Goal: Task Accomplishment & Management: Complete application form

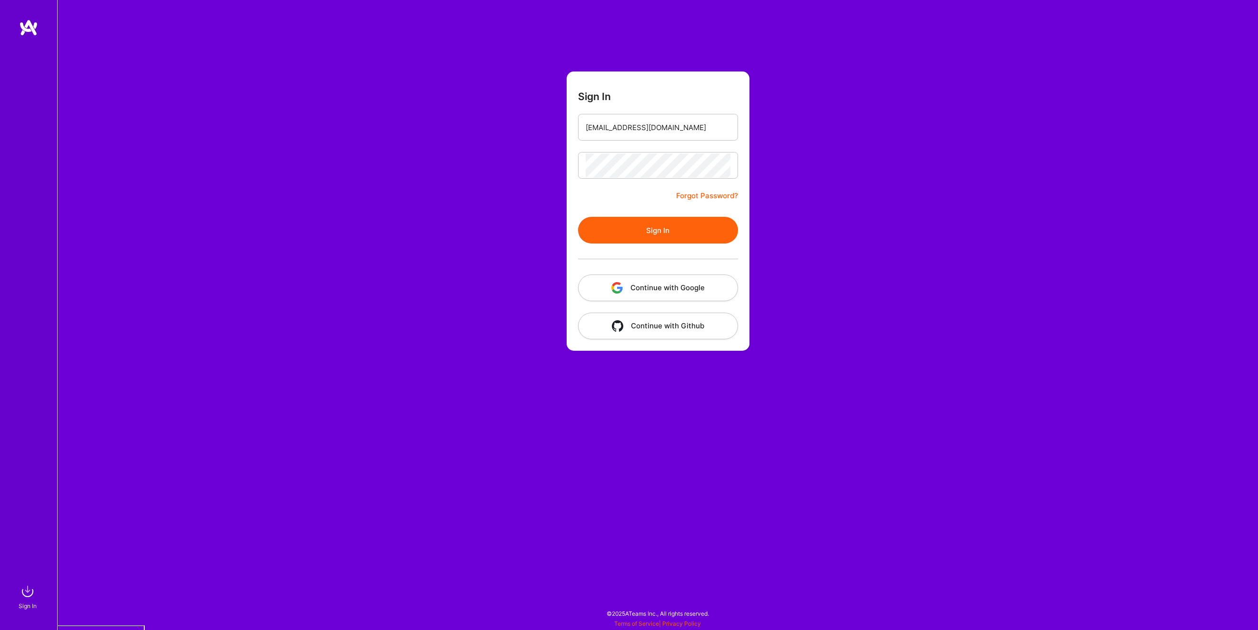
click at [658, 223] on button "Sign In" at bounding box center [658, 230] width 160 height 27
click at [678, 234] on button "Sign In" at bounding box center [658, 230] width 160 height 27
click at [674, 282] on button "Continue with Google" at bounding box center [658, 287] width 160 height 27
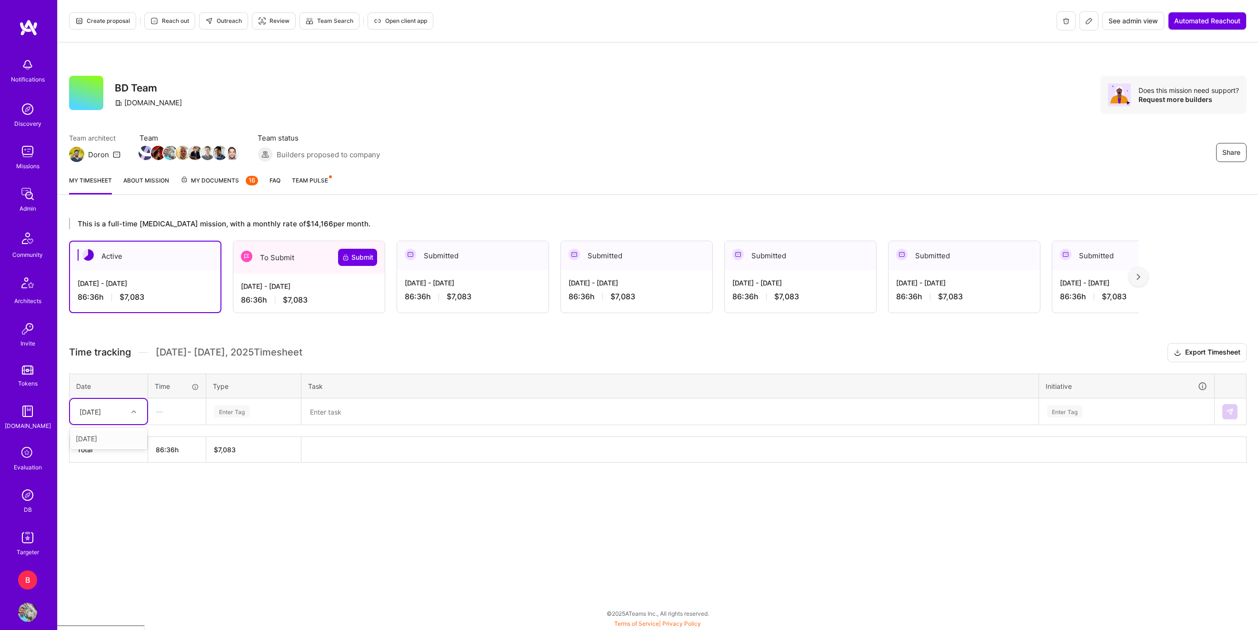
click at [101, 414] on div "[DATE]" at bounding box center [90, 411] width 21 height 10
click at [101, 412] on div "[DATE]" at bounding box center [90, 411] width 21 height 10
click at [233, 497] on div "This is a full-time [MEDICAL_DATA] mission, with a monthly rate of $14,166 per …" at bounding box center [658, 357] width 1201 height 303
click at [124, 413] on div "[DATE]" at bounding box center [101, 411] width 53 height 16
click at [322, 287] on div "[DATE] - [DATE]" at bounding box center [309, 286] width 136 height 10
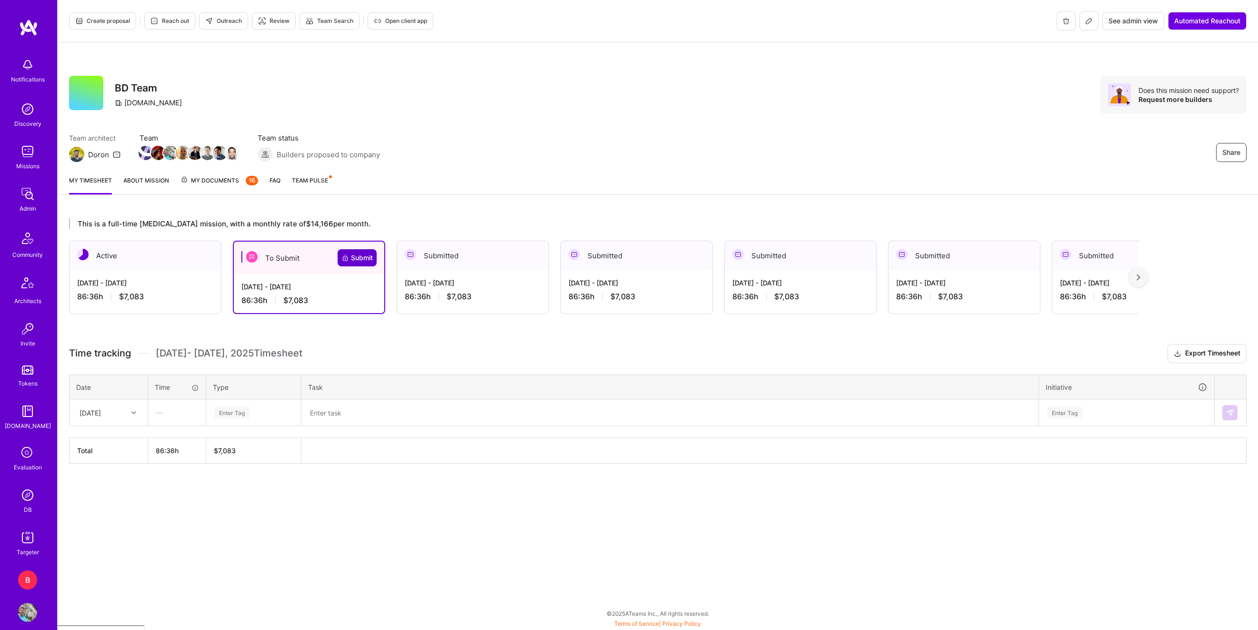
click at [361, 254] on span "Submit" at bounding box center [356, 258] width 31 height 10
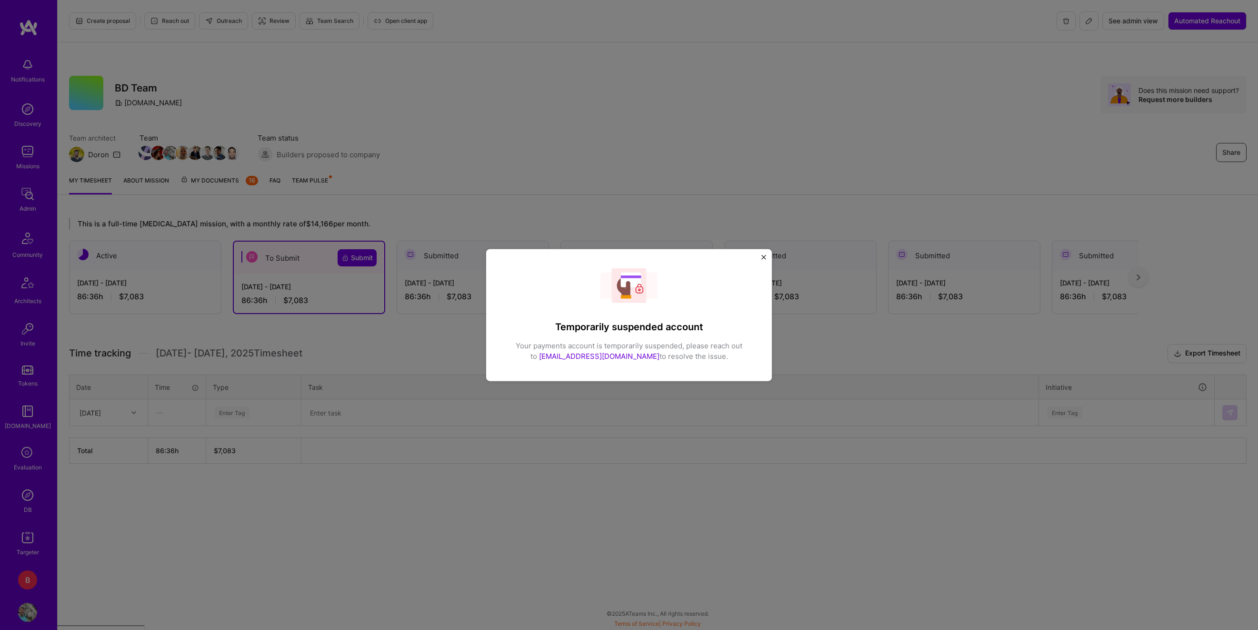
click at [762, 259] on img "Close" at bounding box center [764, 257] width 5 height 5
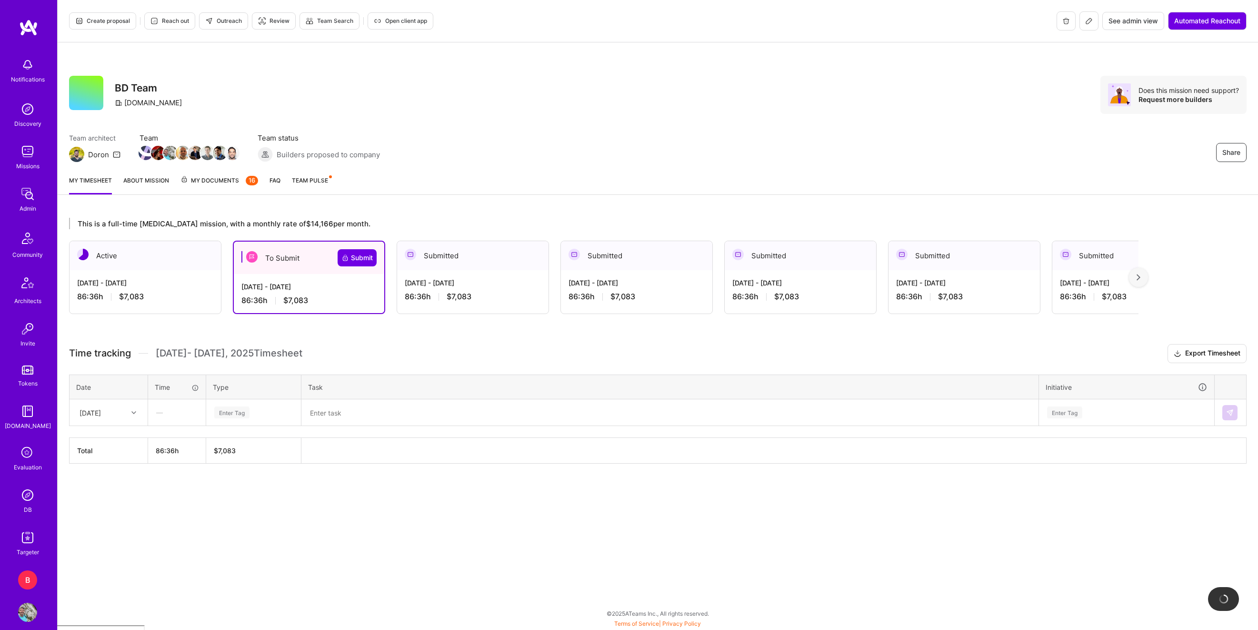
click at [334, 409] on textarea at bounding box center [669, 412] width 735 height 25
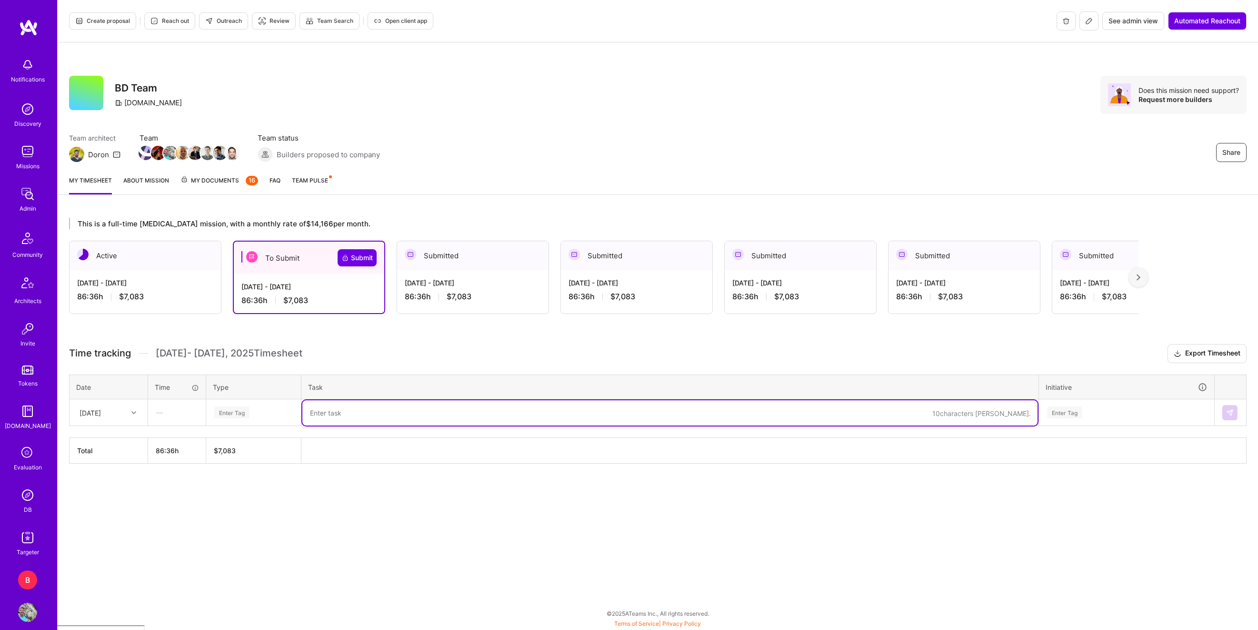
click at [222, 409] on div "Enter Tag" at bounding box center [231, 412] width 35 height 15
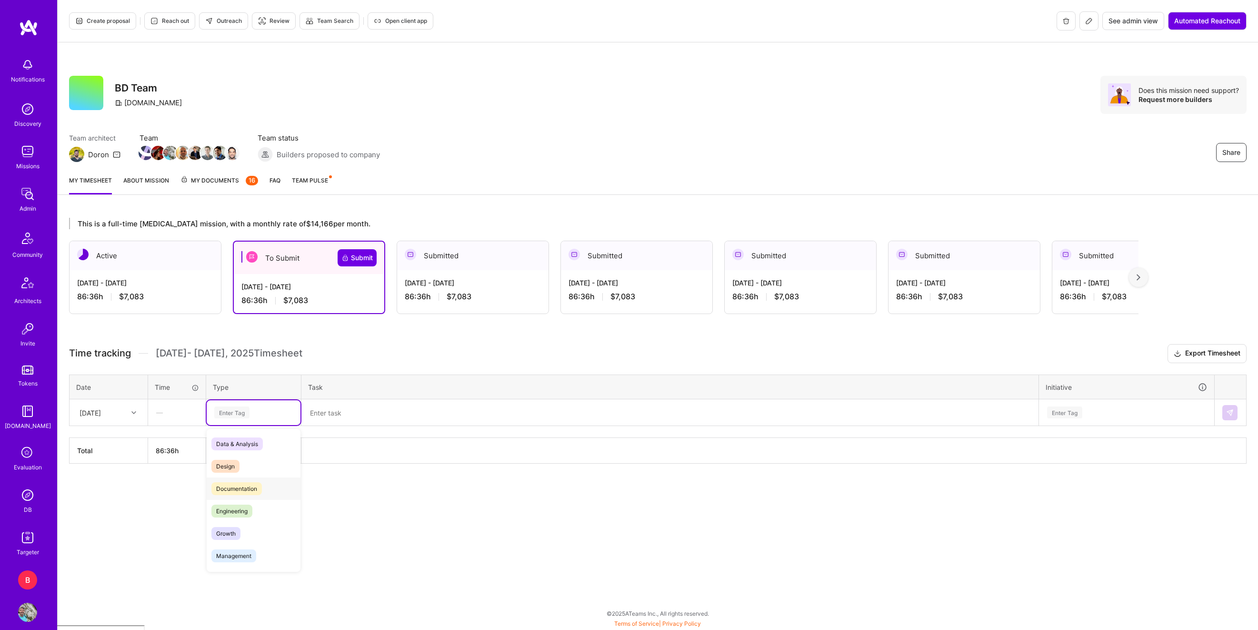
click at [232, 481] on div "Documentation" at bounding box center [254, 488] width 94 height 22
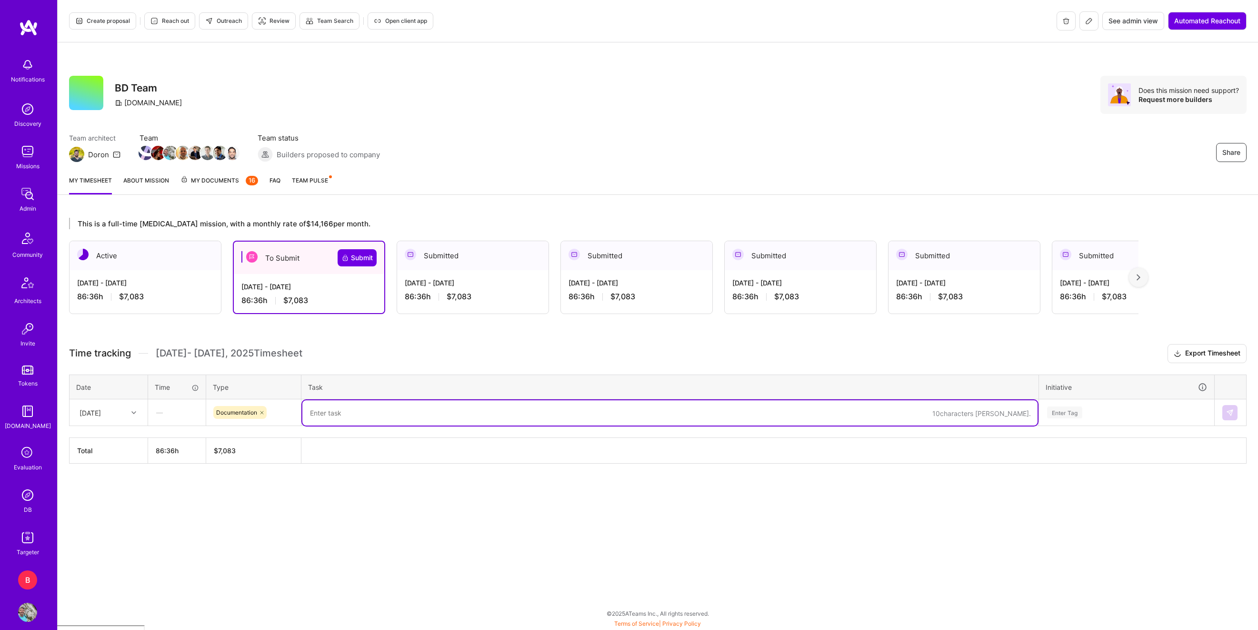
click at [330, 419] on textarea at bounding box center [669, 412] width 735 height 25
click at [173, 424] on div "—" at bounding box center [177, 412] width 57 height 25
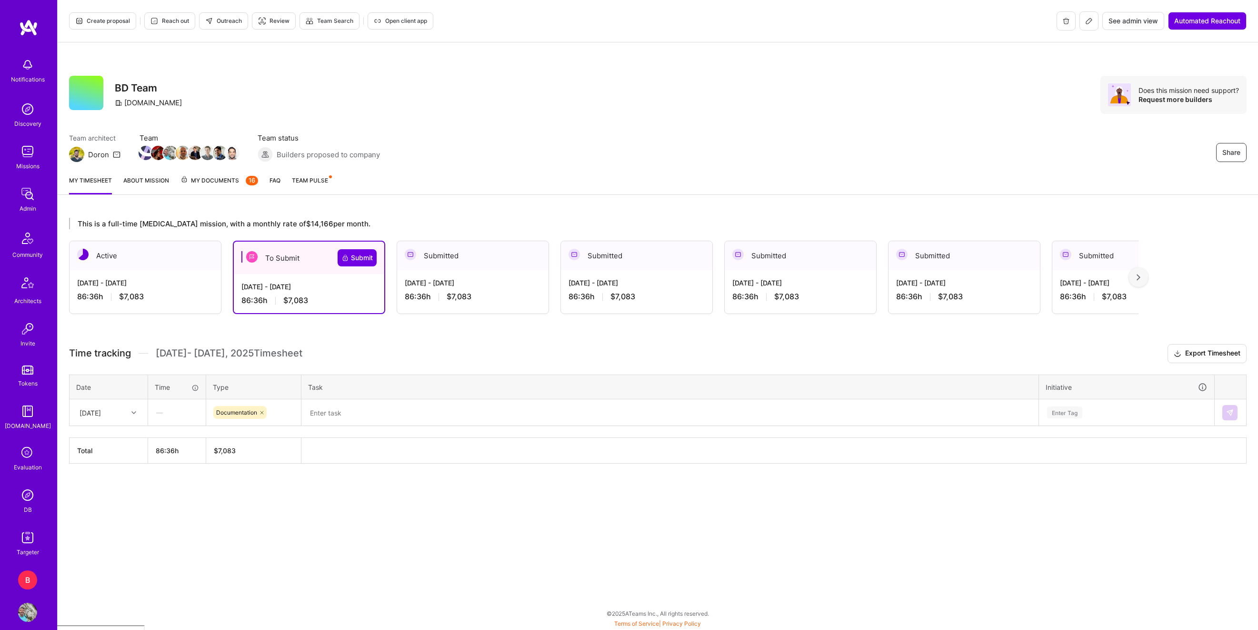
click at [173, 414] on div "—" at bounding box center [177, 412] width 57 height 25
click at [159, 409] on div "—" at bounding box center [177, 412] width 57 height 25
click at [343, 399] on td at bounding box center [670, 412] width 738 height 27
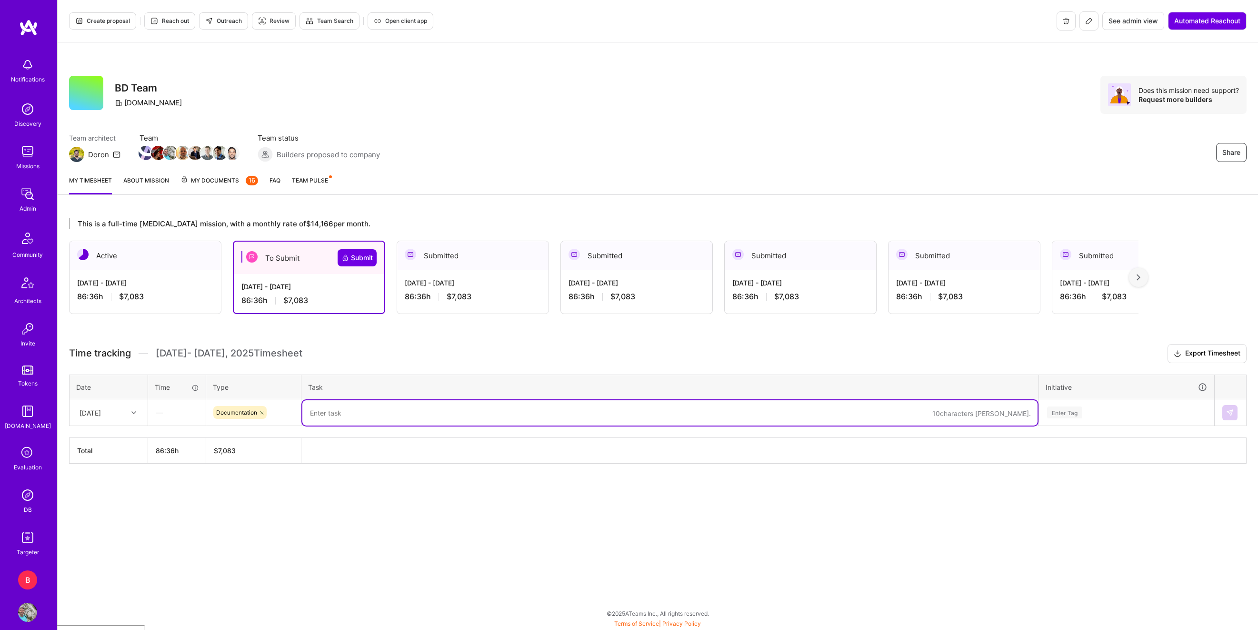
click at [343, 409] on textarea at bounding box center [669, 412] width 735 height 25
click at [1063, 413] on div "Enter Tag" at bounding box center [1064, 412] width 35 height 15
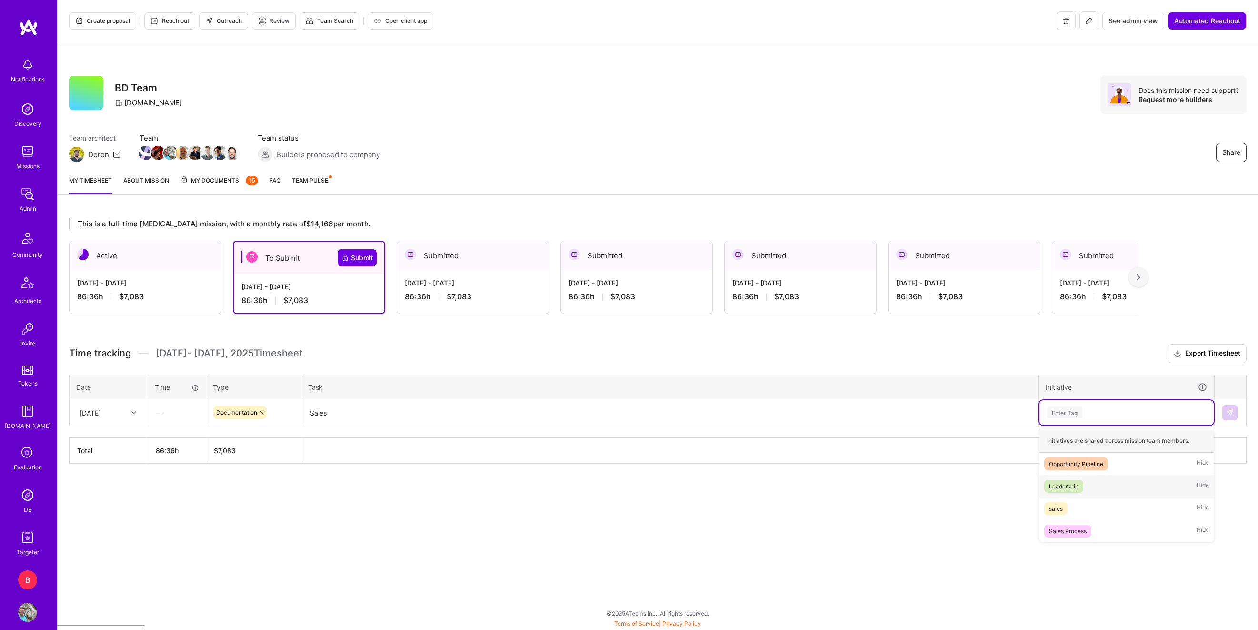
click at [1066, 486] on div "Leadership" at bounding box center [1064, 486] width 30 height 10
click at [1234, 410] on button at bounding box center [1230, 412] width 15 height 15
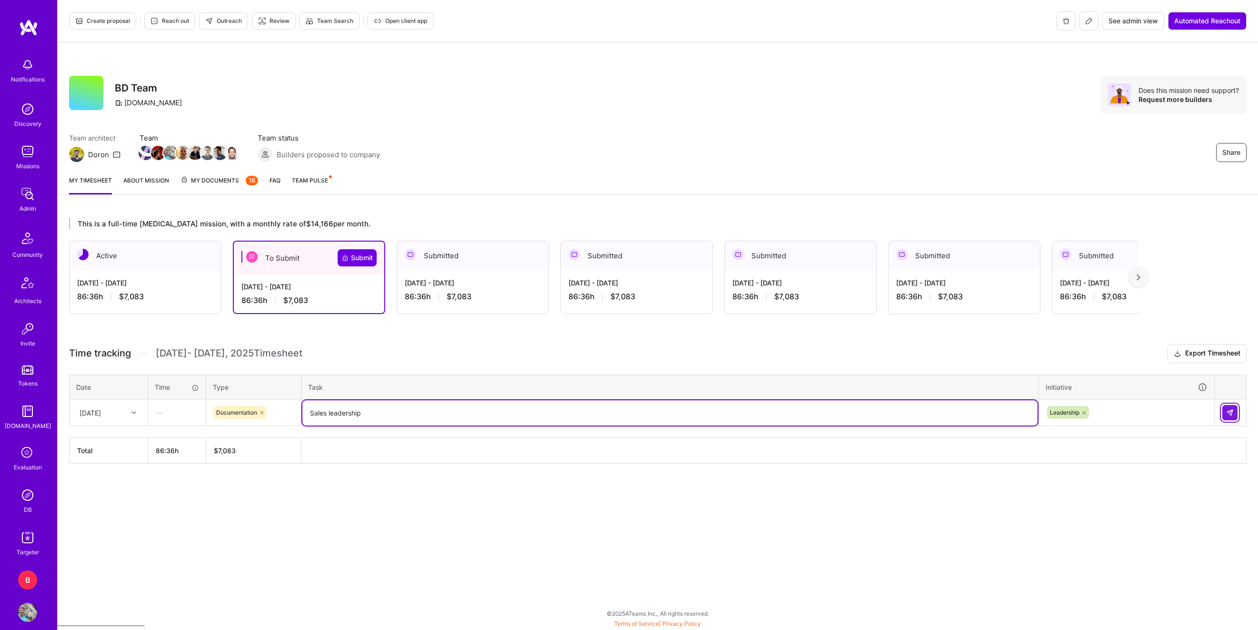
type textarea "Sales leadership"
click at [1232, 411] on img at bounding box center [1230, 413] width 8 height 8
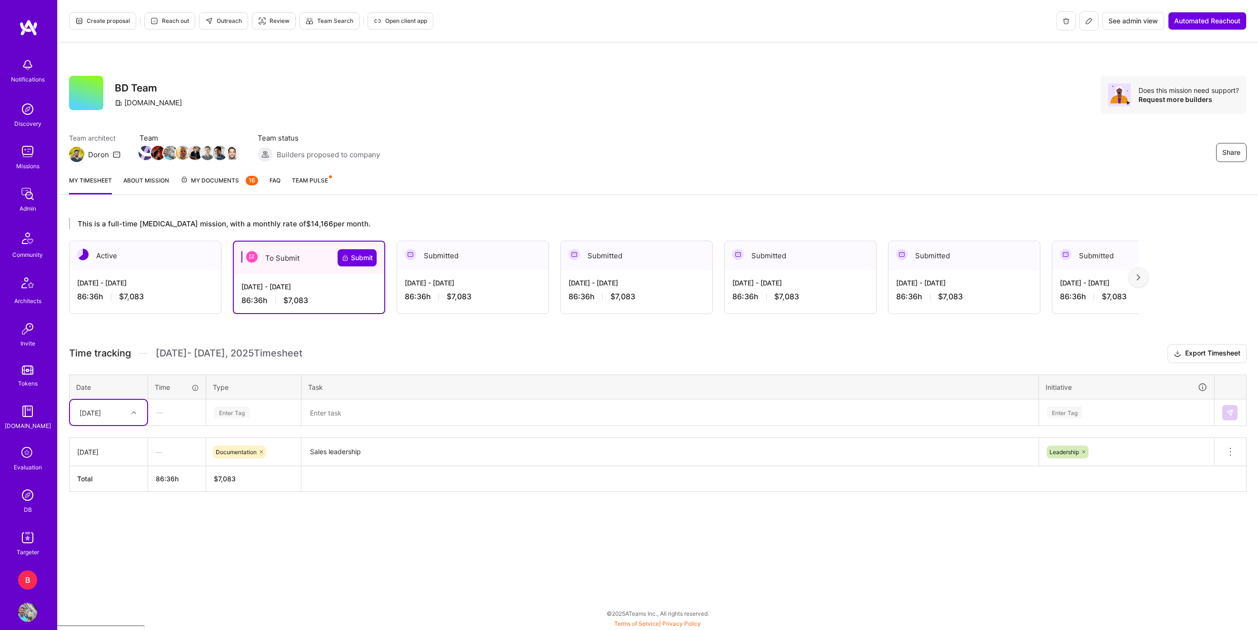
click at [128, 418] on div at bounding box center [135, 412] width 15 height 12
click at [124, 442] on div "[DATE]" at bounding box center [108, 440] width 77 height 18
click at [349, 414] on textarea at bounding box center [669, 412] width 735 height 25
click at [239, 411] on div "Enter Tag" at bounding box center [231, 412] width 35 height 15
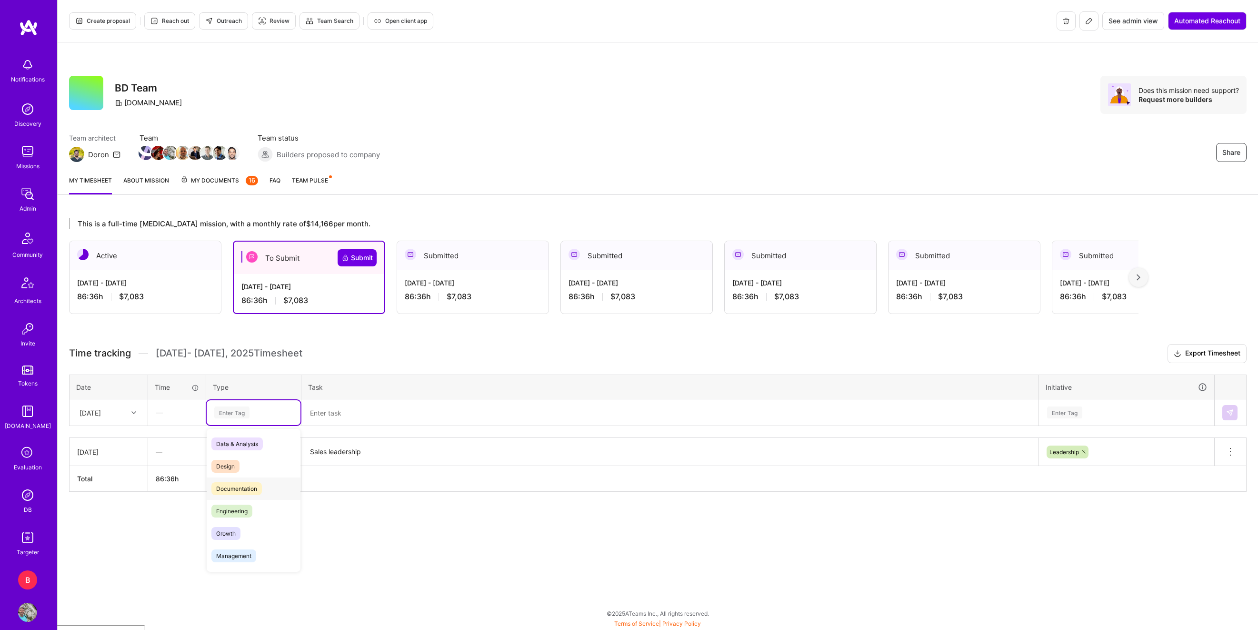
click at [244, 489] on span "Documentation" at bounding box center [236, 488] width 50 height 13
click at [343, 426] on div "Time tracking [DATE] - [DATE] Timesheet Export Timesheet Date Time Type Task In…" at bounding box center [658, 418] width 1178 height 148
click at [354, 410] on textarea at bounding box center [669, 412] width 735 height 25
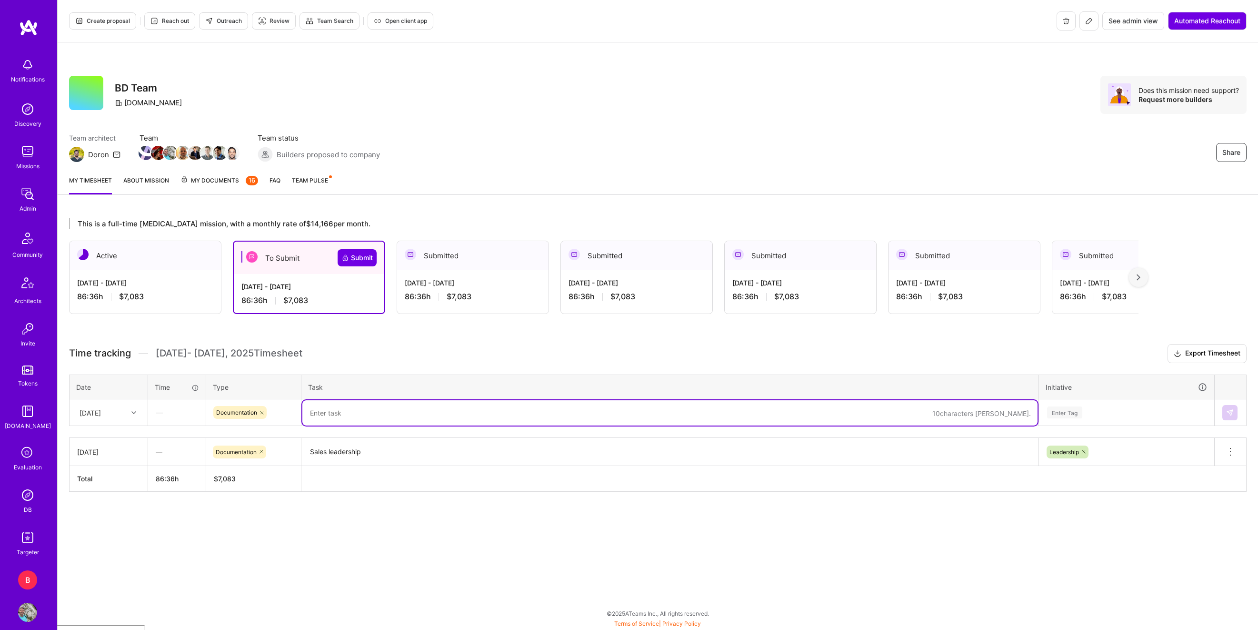
paste textarea "Sales leadership"
type textarea "Sales leadership"
click at [1062, 415] on div "Enter Tag" at bounding box center [1064, 412] width 35 height 15
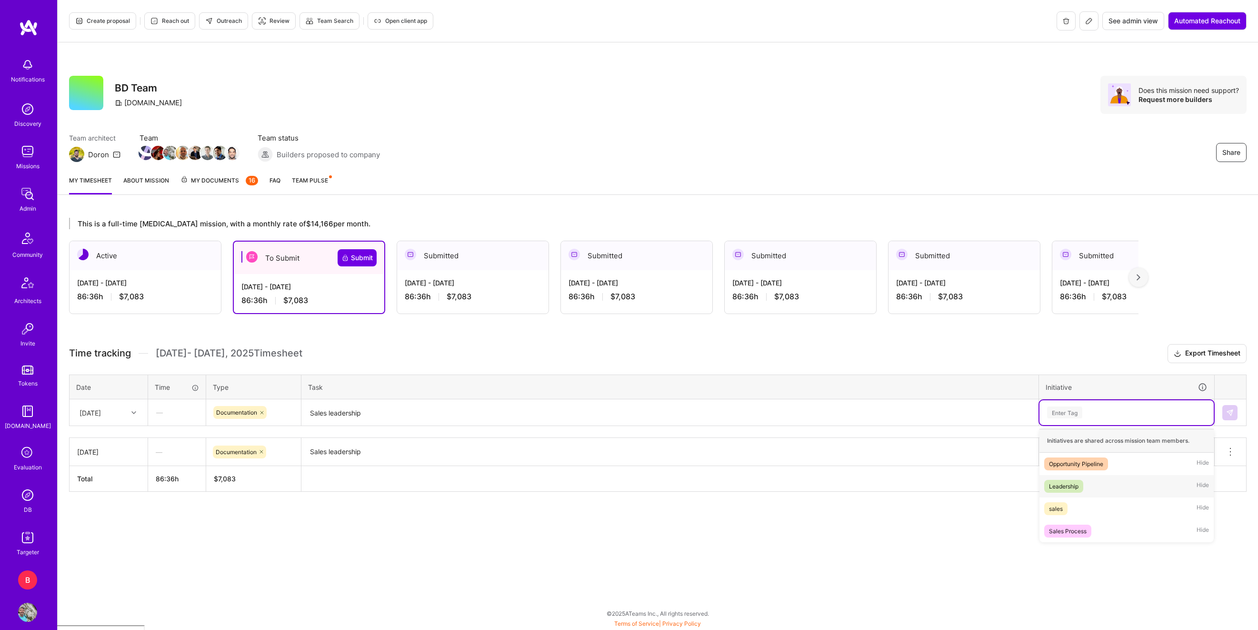
click at [1073, 489] on div "Leadership" at bounding box center [1064, 486] width 30 height 10
click at [1239, 408] on td at bounding box center [1231, 412] width 32 height 27
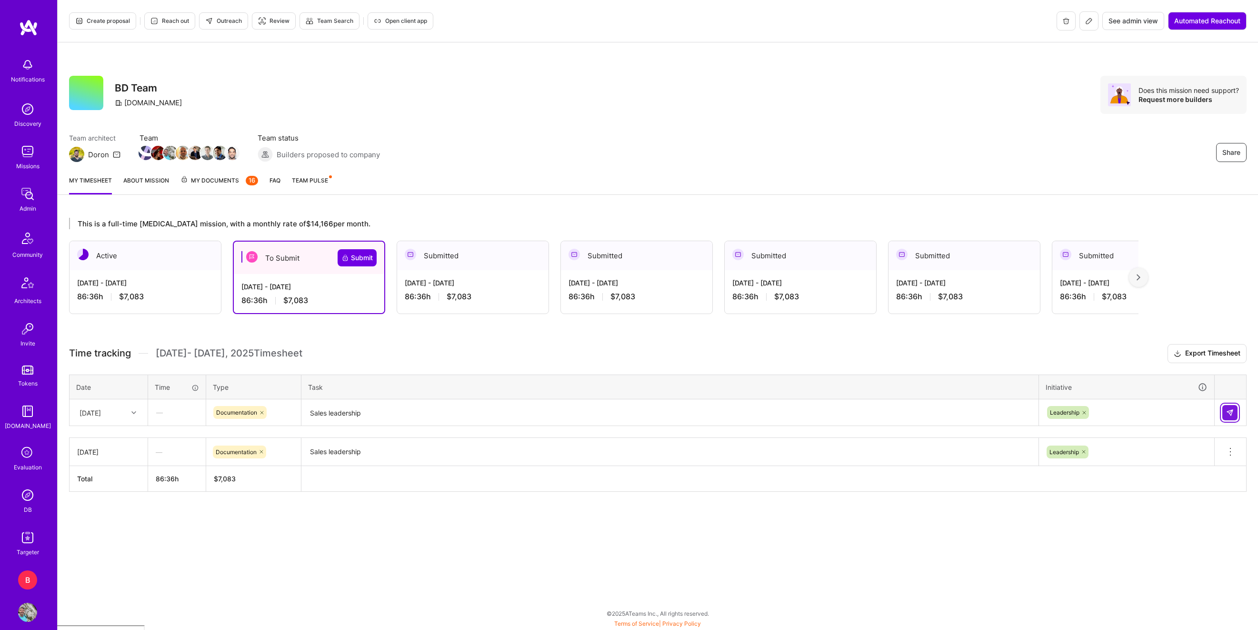
click at [1230, 412] on img at bounding box center [1230, 413] width 8 height 8
click at [101, 417] on div "[DATE]" at bounding box center [90, 412] width 21 height 10
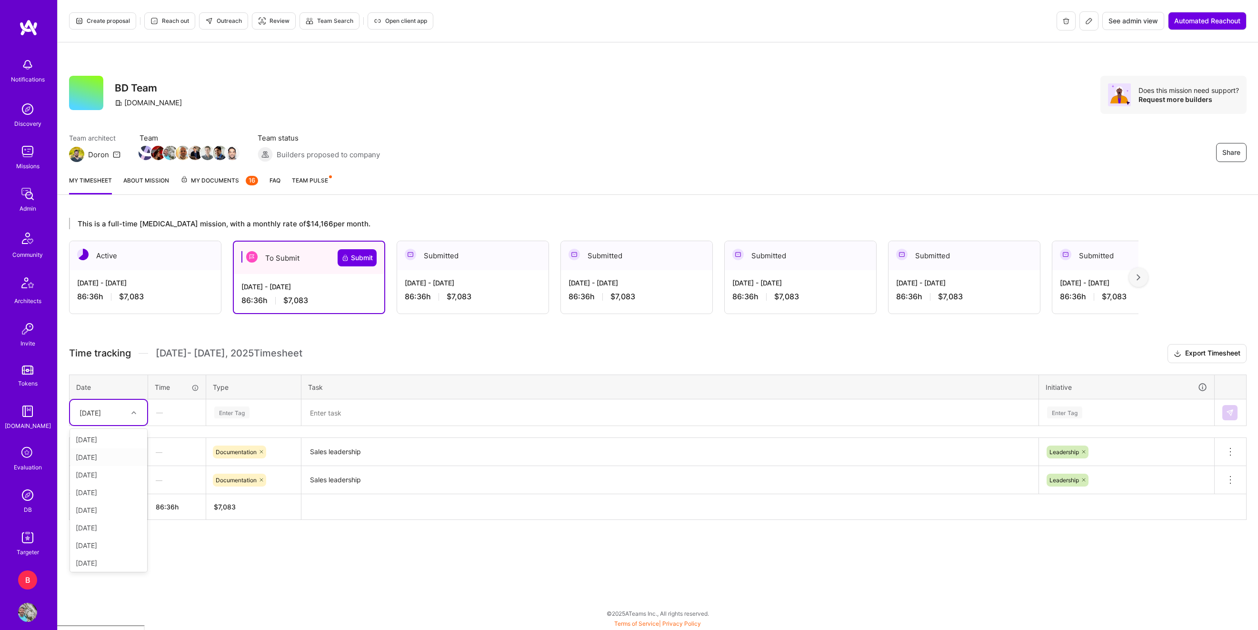
click at [105, 461] on div "[DATE]" at bounding box center [108, 457] width 77 height 18
click at [227, 412] on div "Enter Tag" at bounding box center [231, 412] width 35 height 15
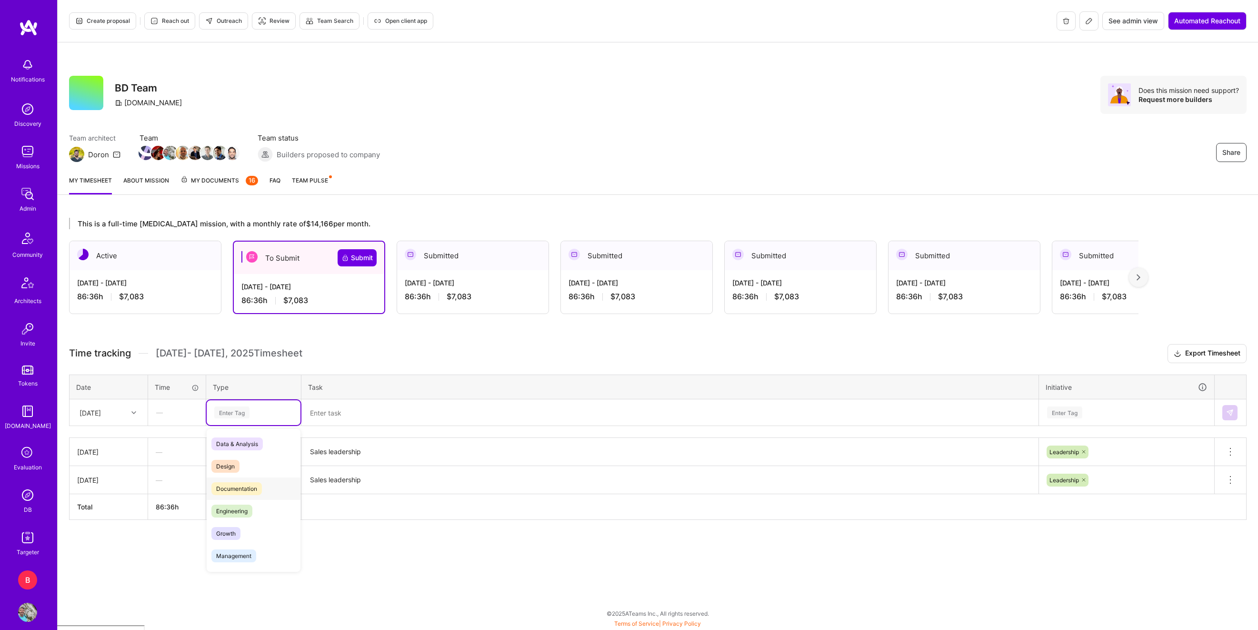
click at [242, 483] on span "Documentation" at bounding box center [236, 488] width 50 height 13
click at [343, 412] on textarea at bounding box center [669, 412] width 735 height 25
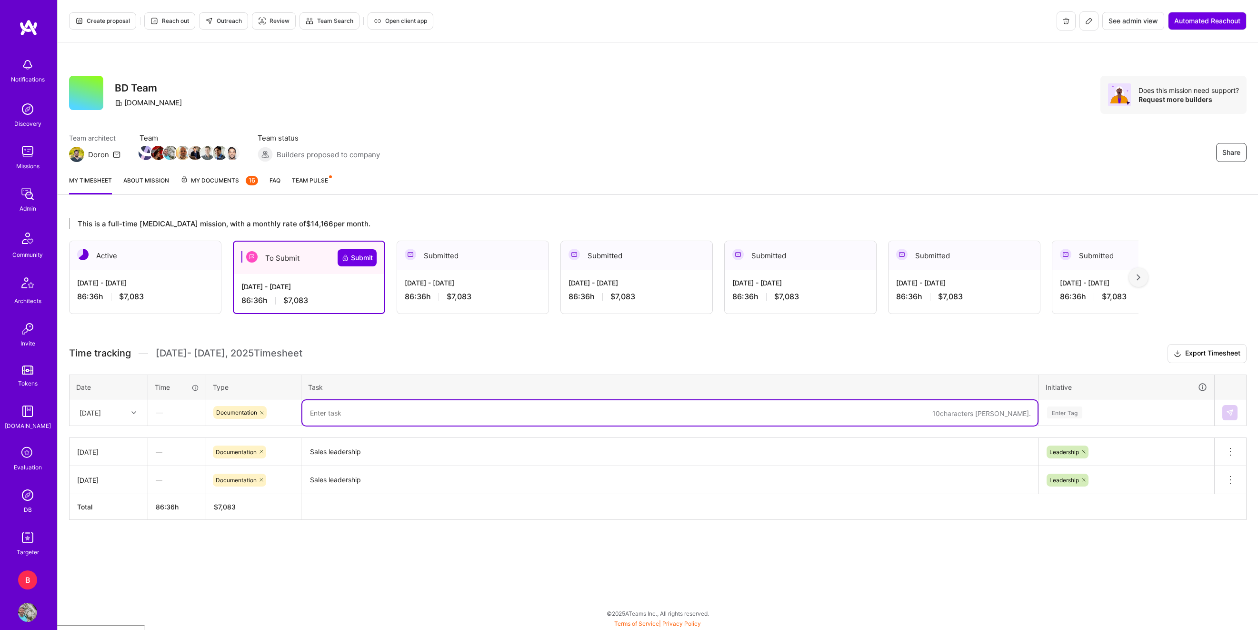
paste textarea "Sales leadership"
type textarea "Sales leadership"
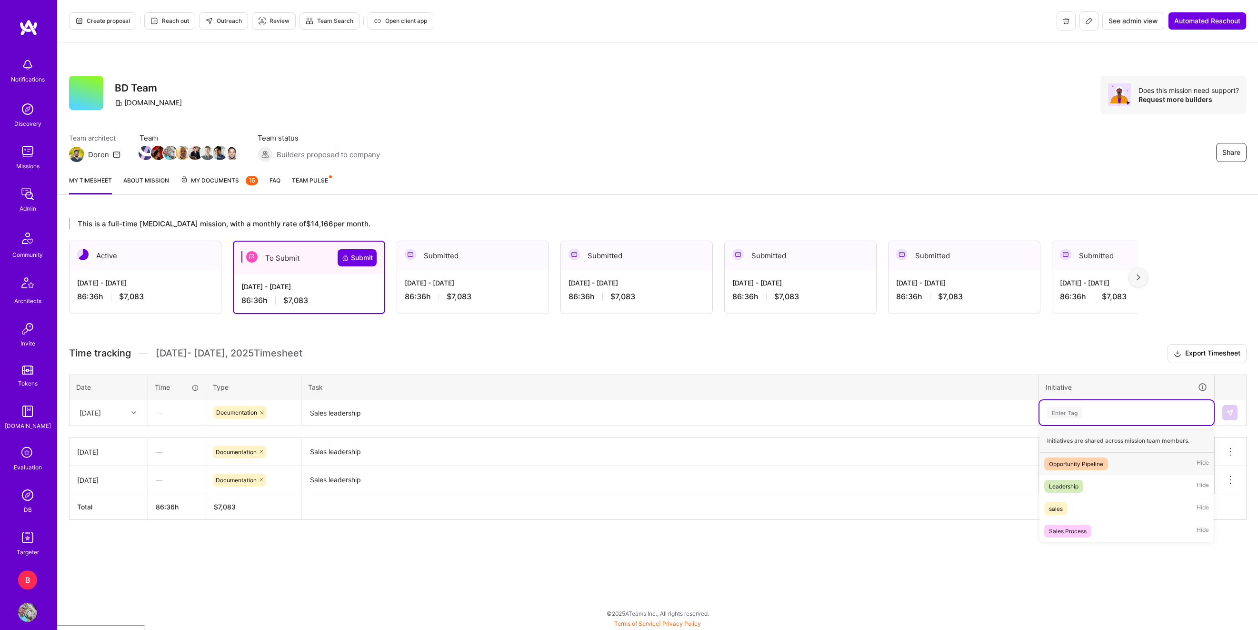
click at [1040, 412] on div "Enter Tag" at bounding box center [1127, 412] width 174 height 25
click at [1063, 483] on div "Leadership" at bounding box center [1064, 486] width 30 height 10
click at [1237, 413] on button at bounding box center [1230, 412] width 15 height 15
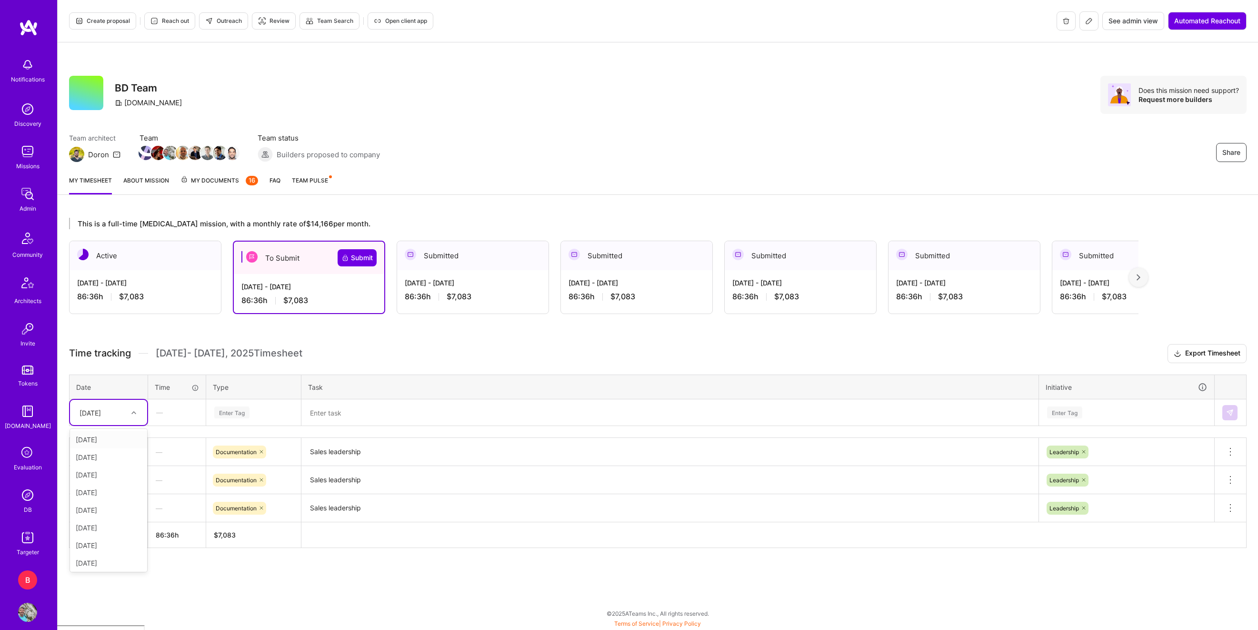
click at [101, 411] on div "[DATE]" at bounding box center [90, 412] width 21 height 10
click at [119, 478] on div "[DATE]" at bounding box center [108, 475] width 77 height 18
click at [243, 402] on div "Enter Tag" at bounding box center [254, 412] width 94 height 25
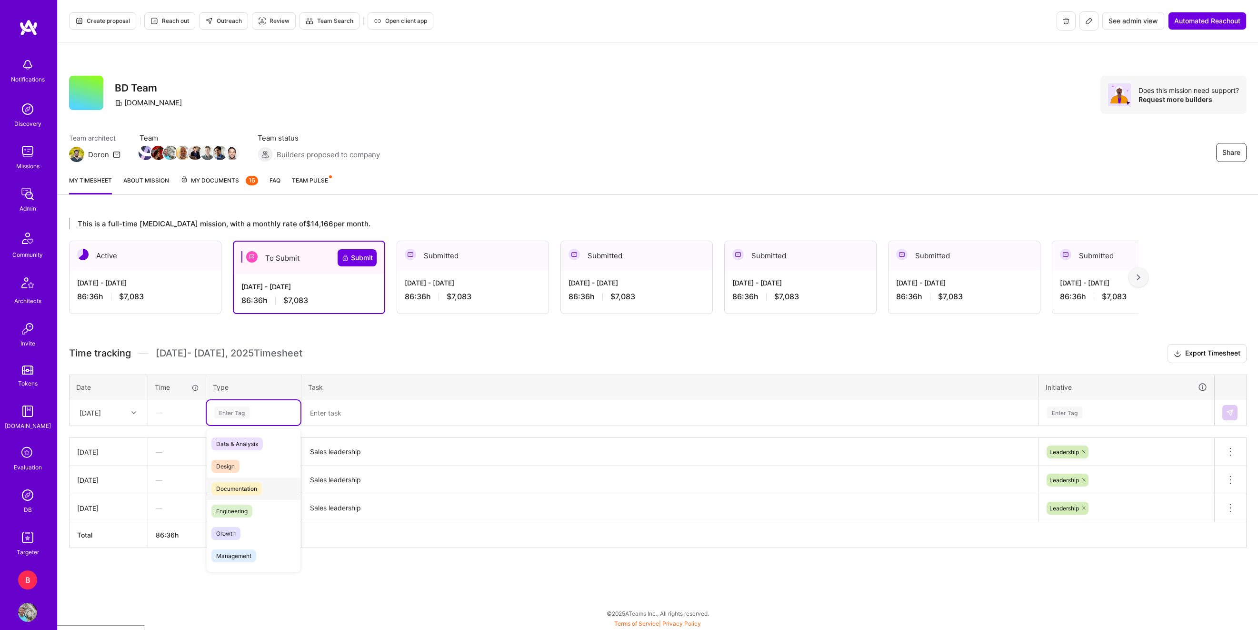
click at [238, 484] on span "Documentation" at bounding box center [236, 488] width 50 height 13
click at [350, 417] on textarea at bounding box center [669, 412] width 735 height 25
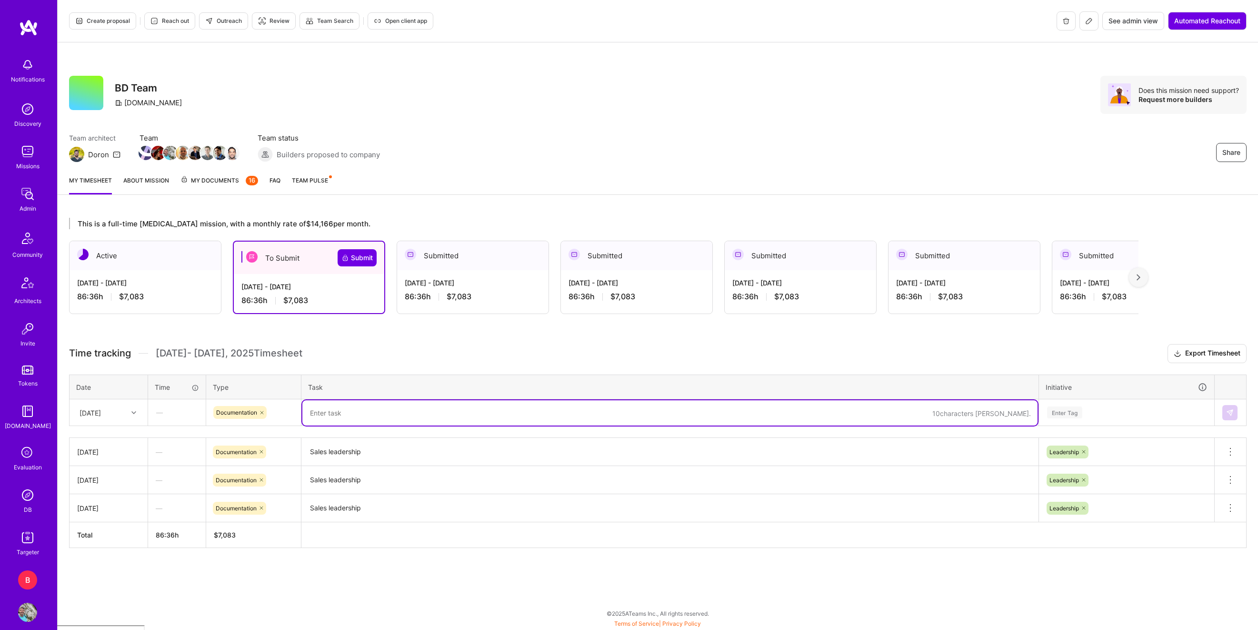
paste textarea "Sales leadership"
type textarea "Sales leadership"
click at [1059, 411] on div "Enter Tag" at bounding box center [1064, 412] width 35 height 15
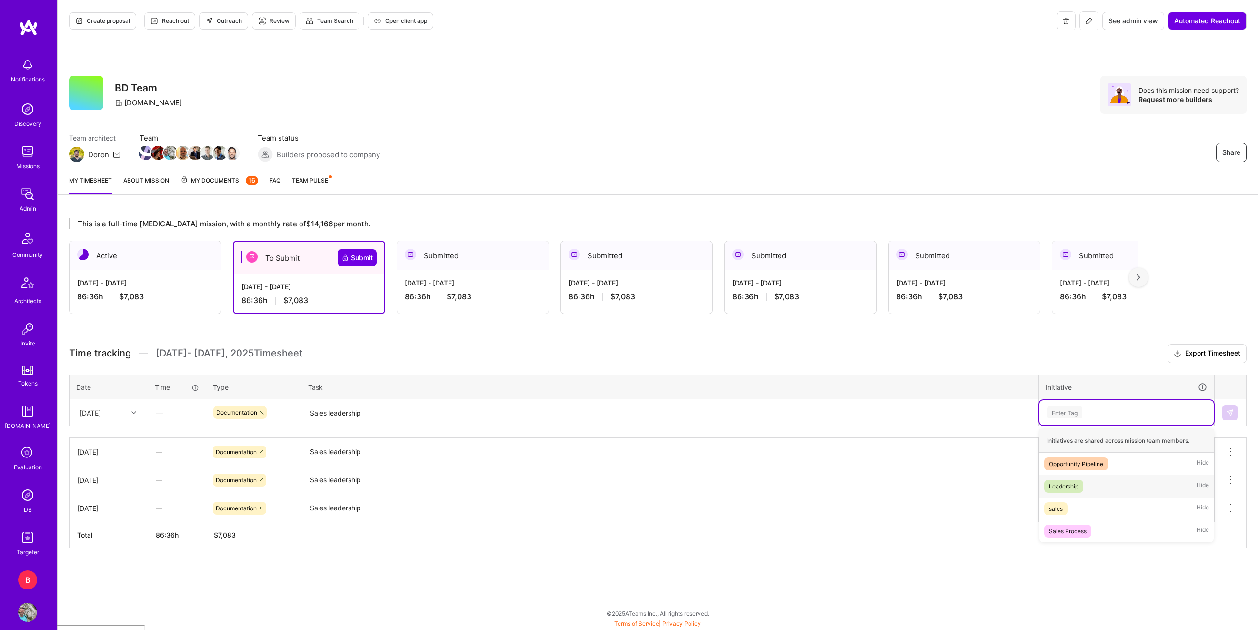
click at [1061, 487] on div "Leadership" at bounding box center [1064, 486] width 30 height 10
click at [1237, 409] on button at bounding box center [1230, 412] width 15 height 15
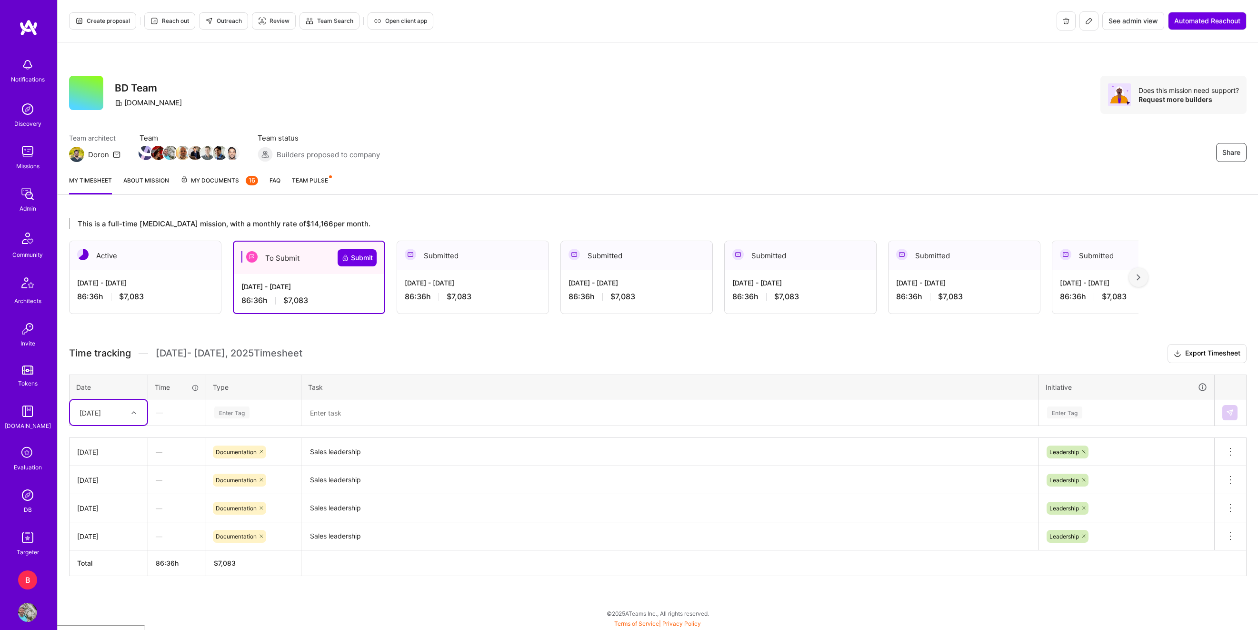
click at [116, 413] on div "[DATE]" at bounding box center [101, 412] width 53 height 16
click at [120, 495] on div "[DATE]" at bounding box center [108, 492] width 77 height 18
click at [240, 411] on div "Enter Tag" at bounding box center [231, 412] width 35 height 15
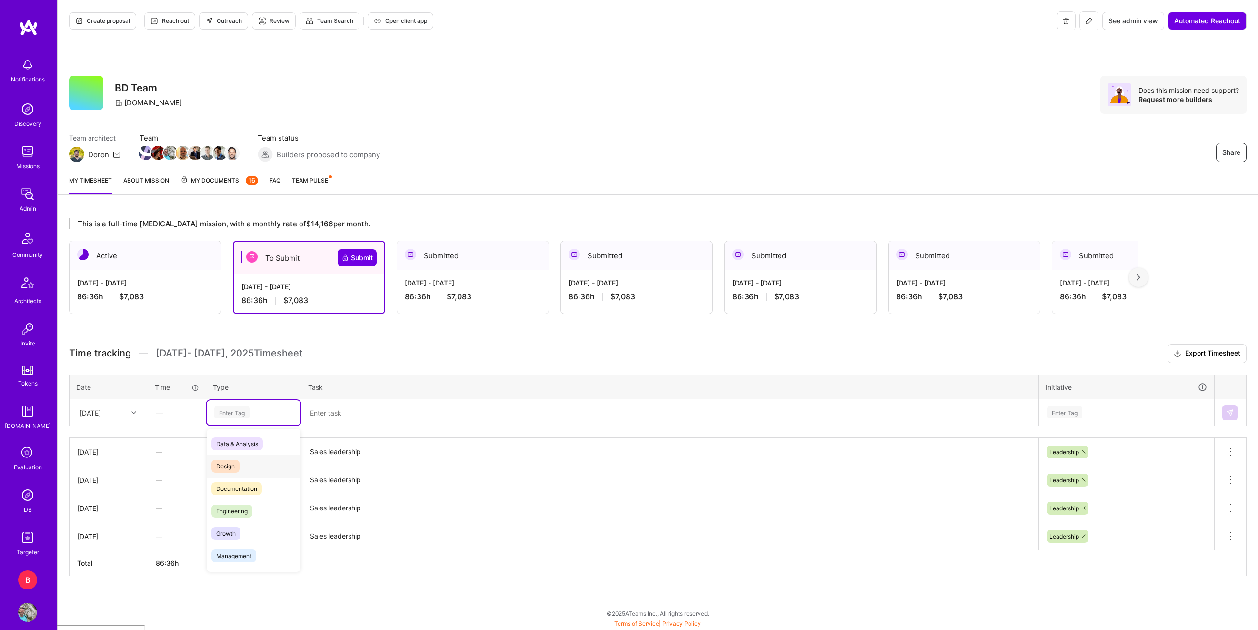
click at [248, 493] on span "Documentation" at bounding box center [236, 488] width 50 height 13
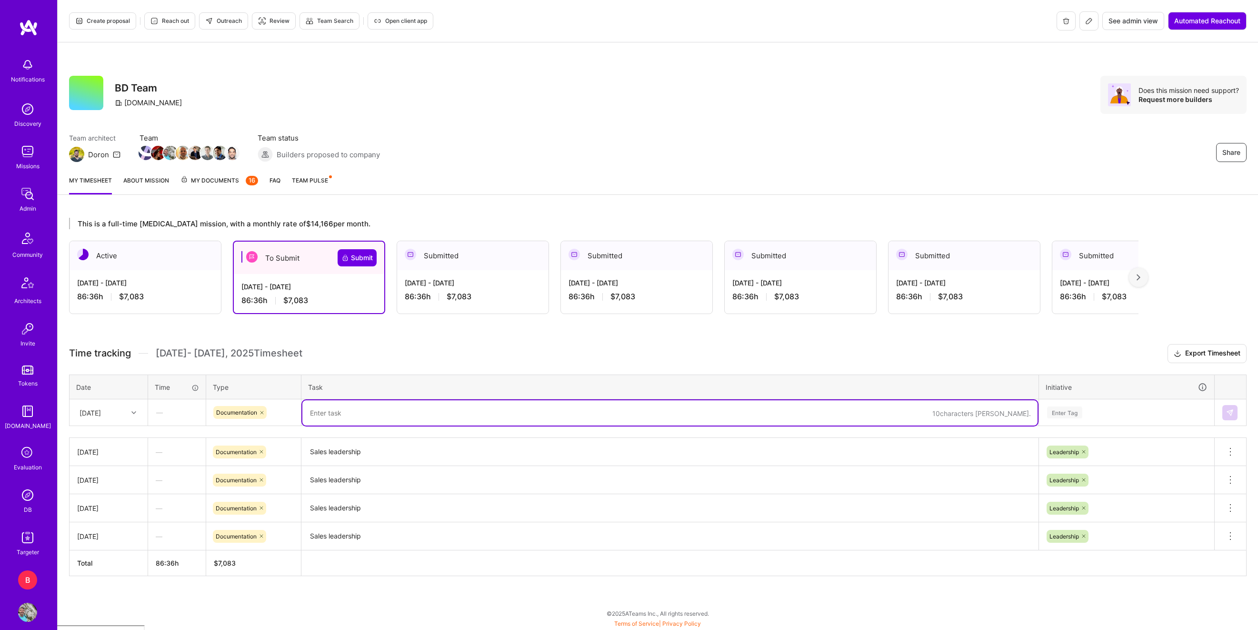
click at [334, 411] on textarea at bounding box center [669, 412] width 735 height 25
paste textarea "Sales leadership"
type textarea "Sales leadership"
click at [1064, 412] on div "Enter Tag" at bounding box center [1064, 412] width 35 height 15
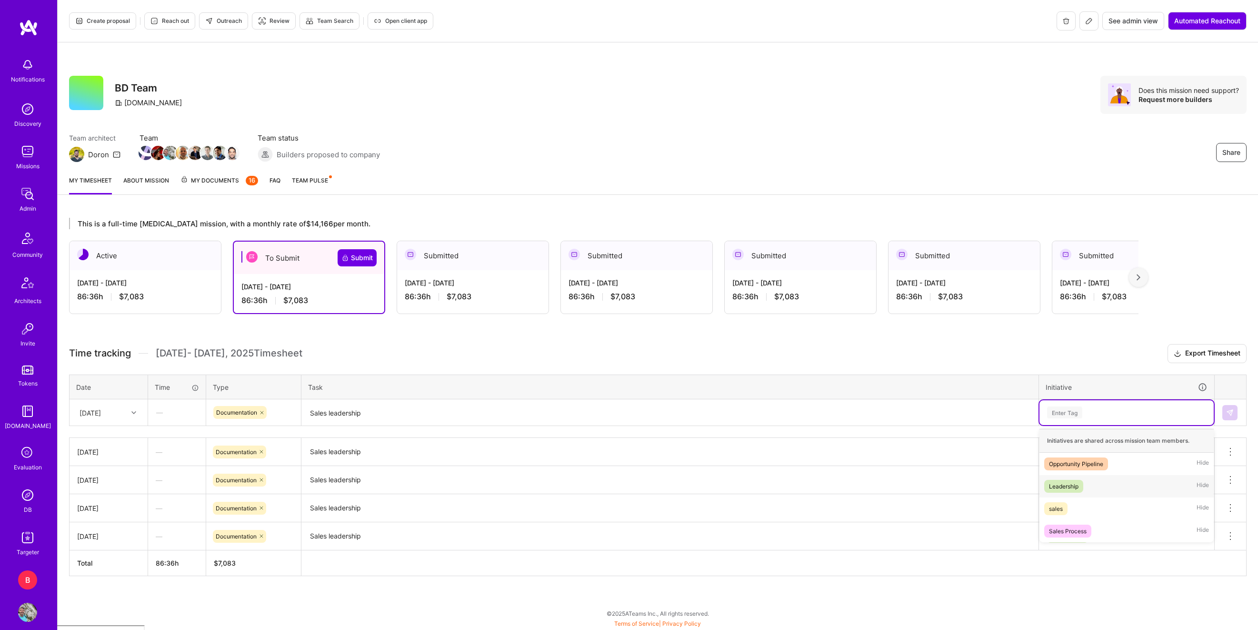
click at [1073, 481] on div "Leadership" at bounding box center [1064, 486] width 30 height 10
click at [1226, 413] on img at bounding box center [1230, 413] width 8 height 8
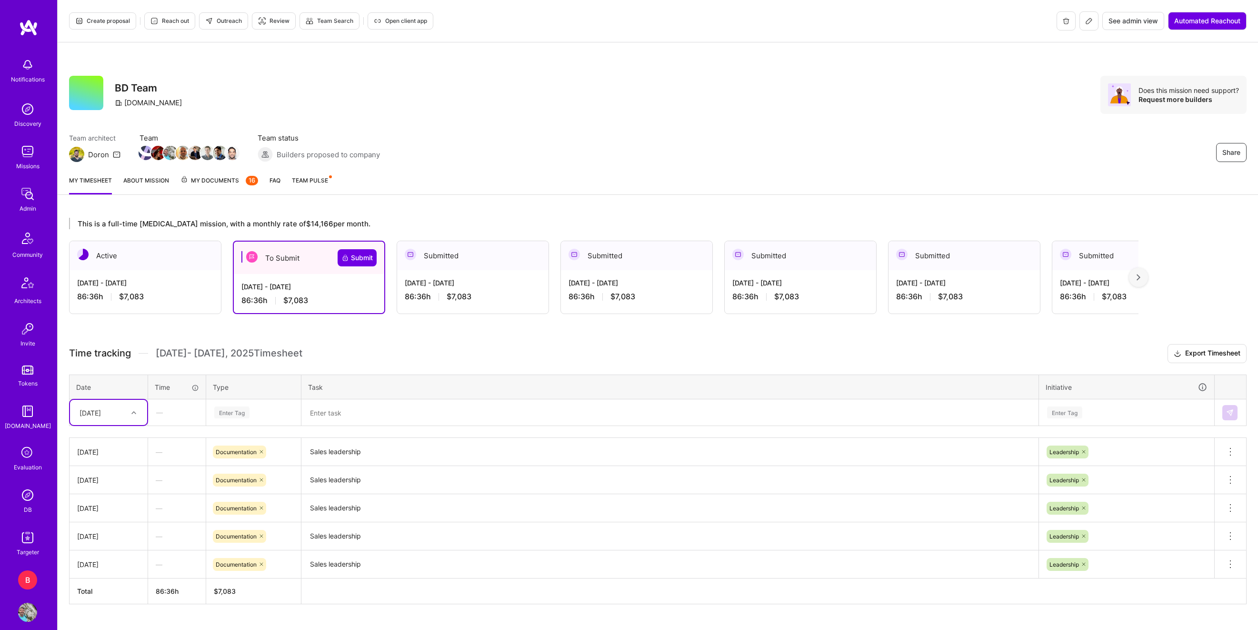
scroll to position [21, 0]
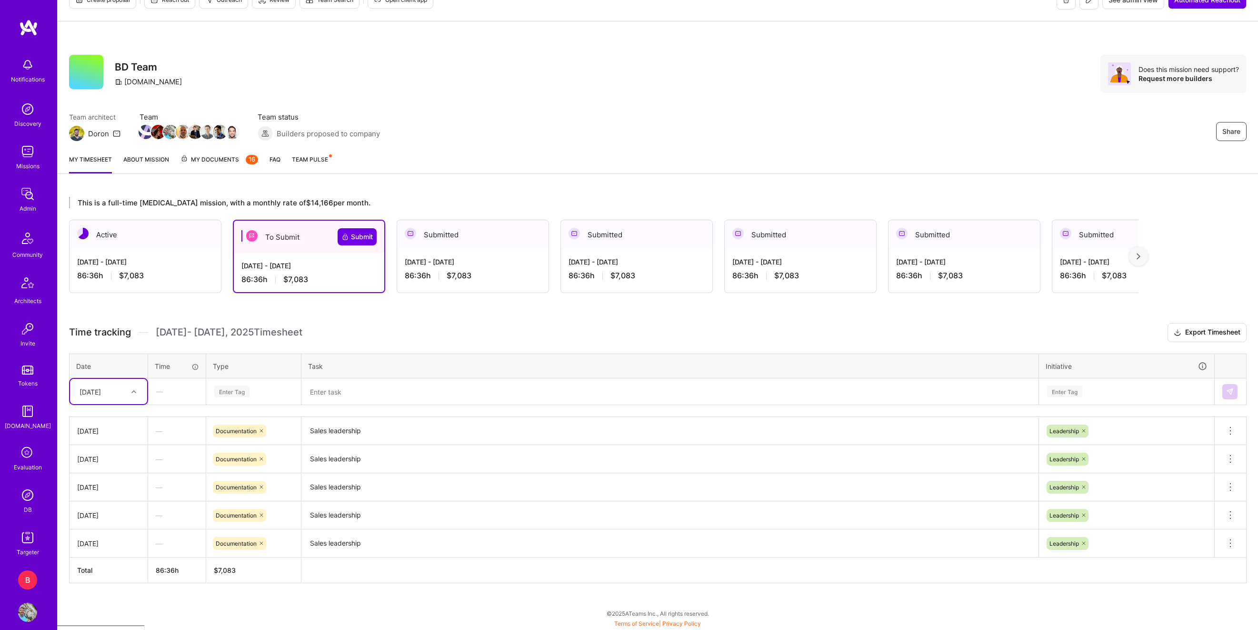
click at [236, 392] on div "Enter Tag" at bounding box center [231, 391] width 35 height 15
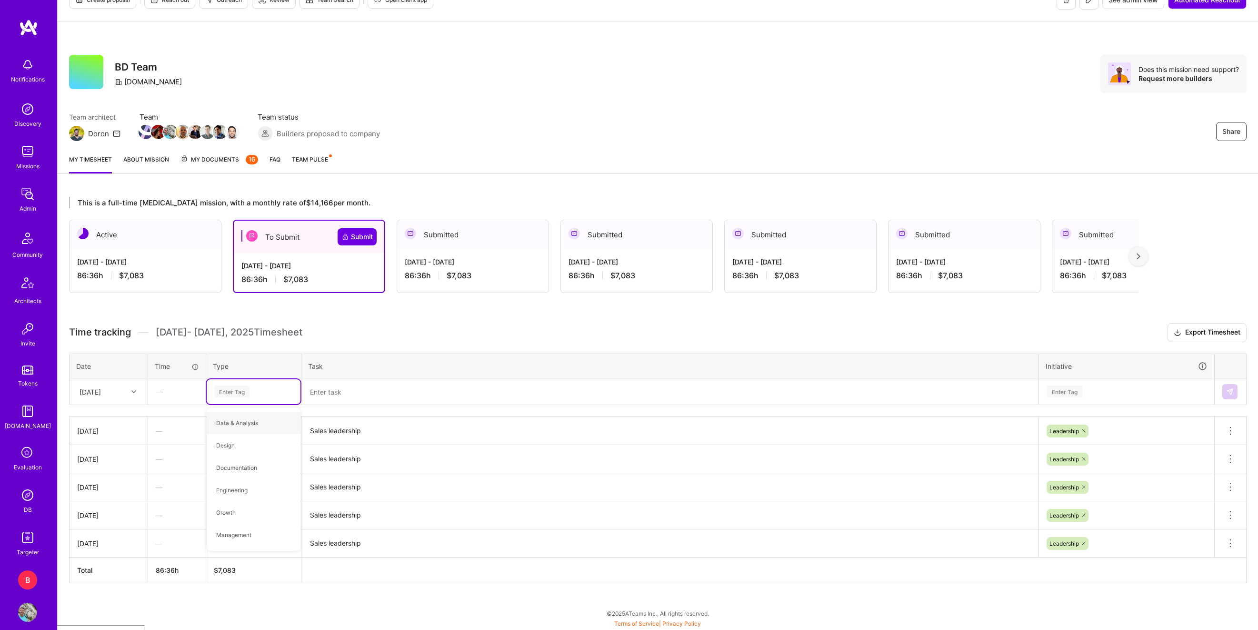
click at [118, 393] on div "[DATE]" at bounding box center [101, 391] width 53 height 16
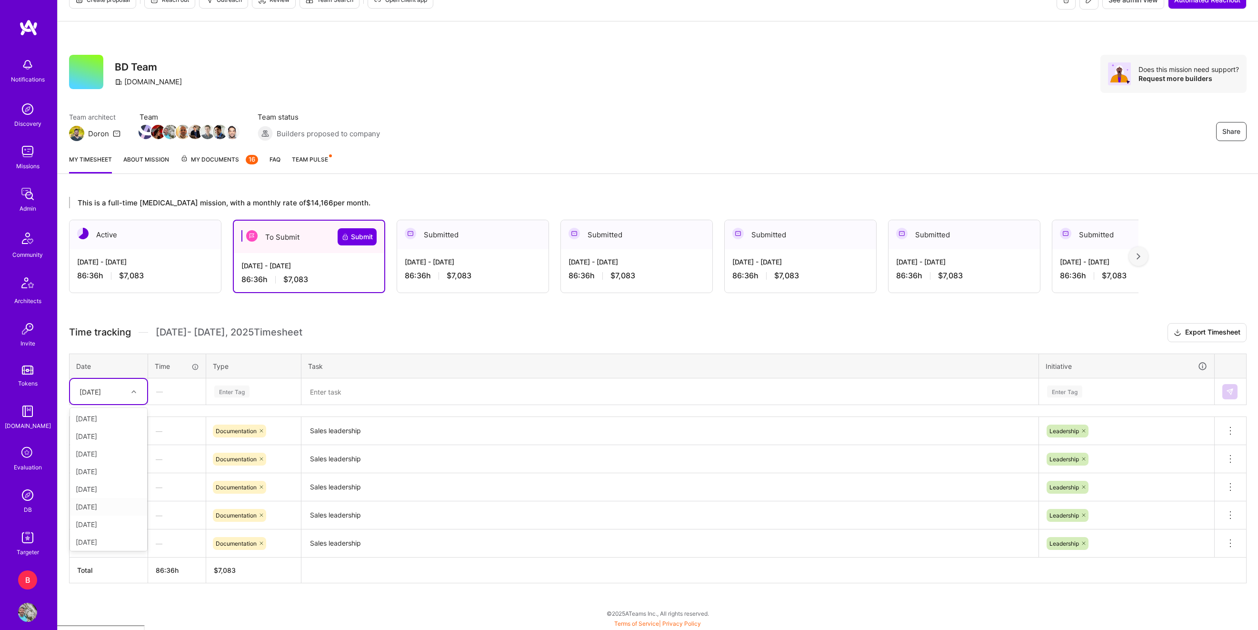
click at [116, 500] on div "[DATE]" at bounding box center [108, 507] width 77 height 18
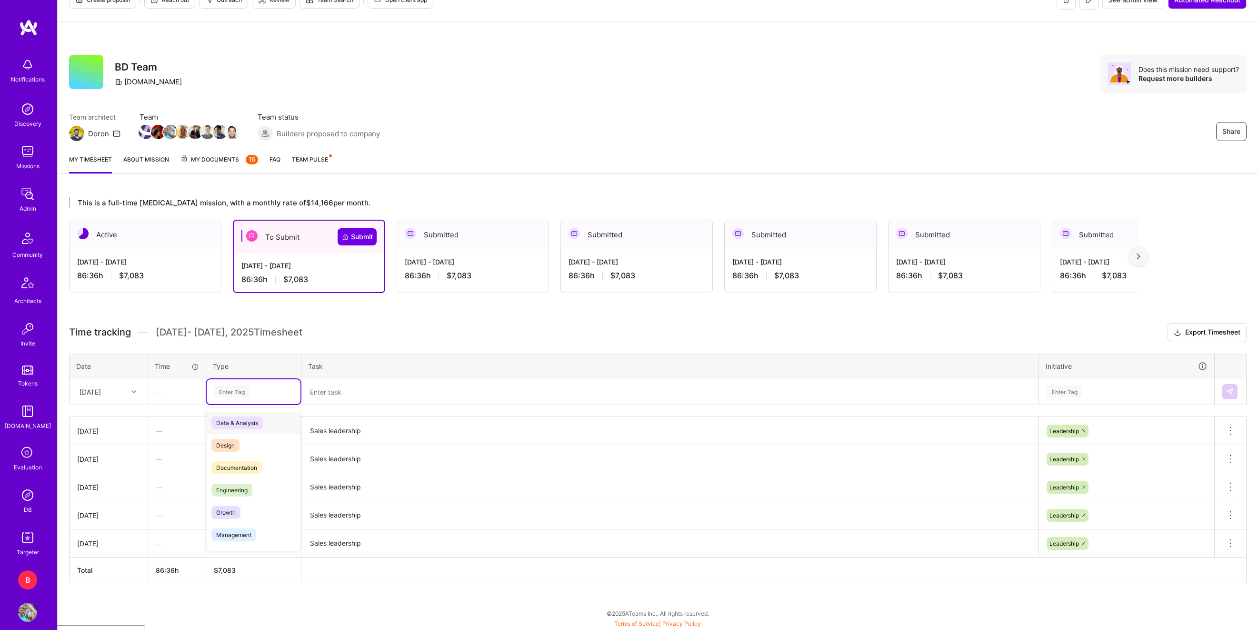
click at [237, 394] on div "Enter Tag" at bounding box center [231, 391] width 35 height 15
click at [238, 466] on span "Documentation" at bounding box center [236, 467] width 50 height 13
click at [347, 392] on textarea at bounding box center [669, 391] width 735 height 25
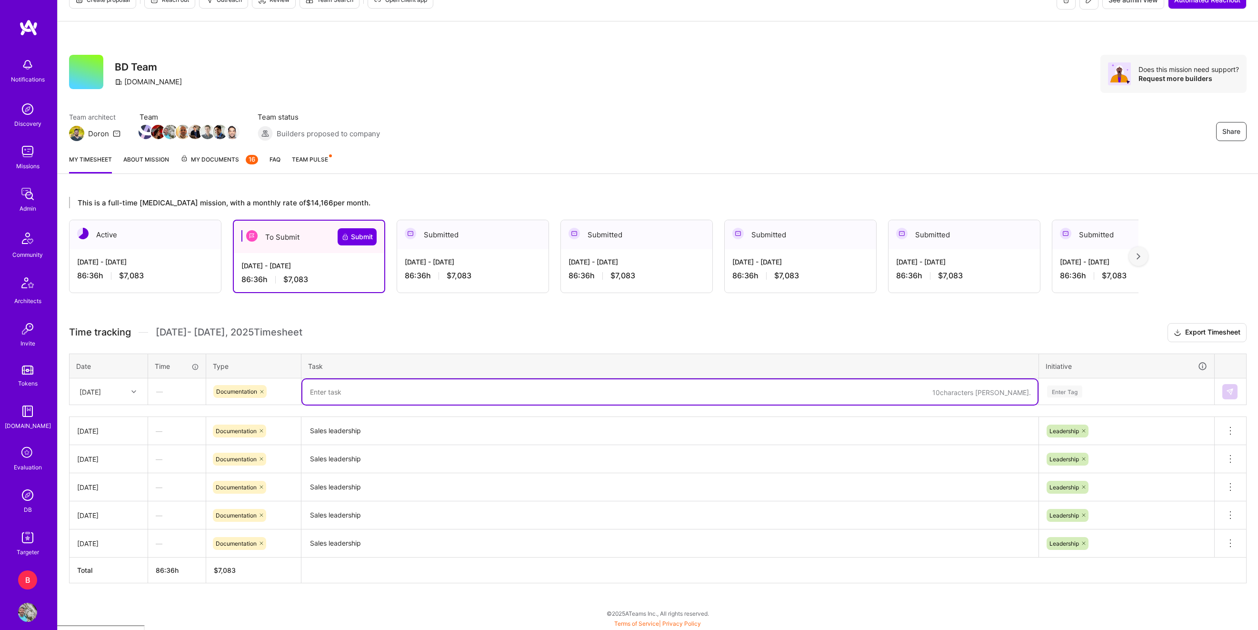
paste textarea "Sales leadership"
type textarea "Sales leadership"
click at [1076, 387] on div "Enter Tag" at bounding box center [1064, 391] width 35 height 15
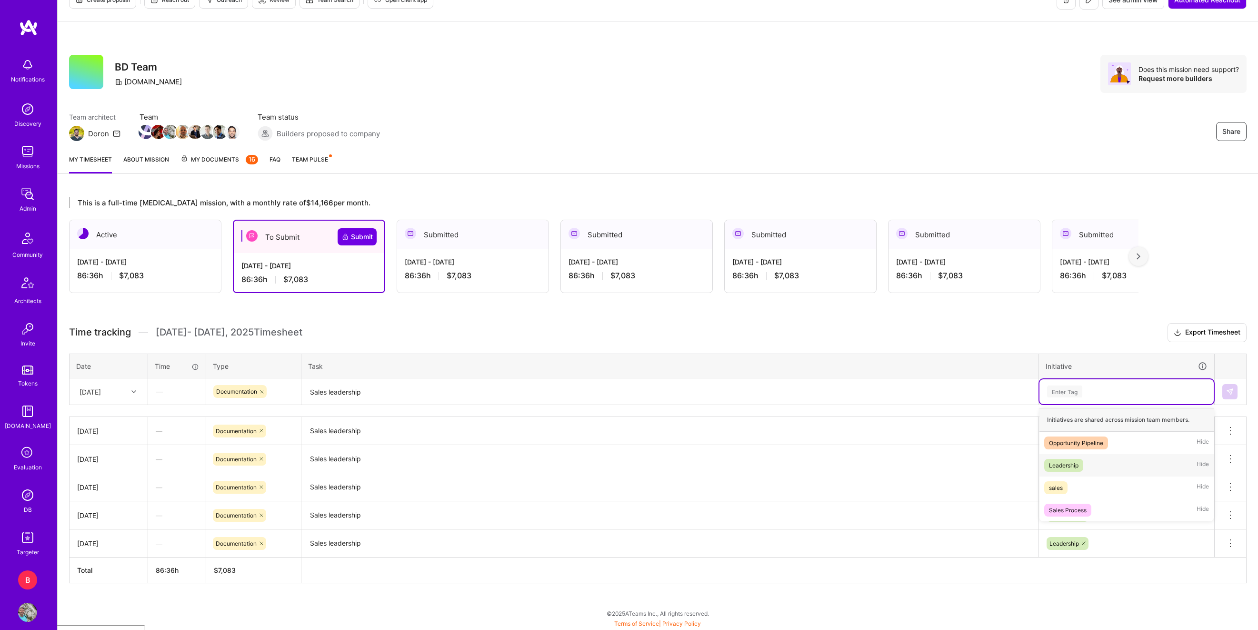
click at [1070, 461] on div "Leadership" at bounding box center [1064, 465] width 30 height 10
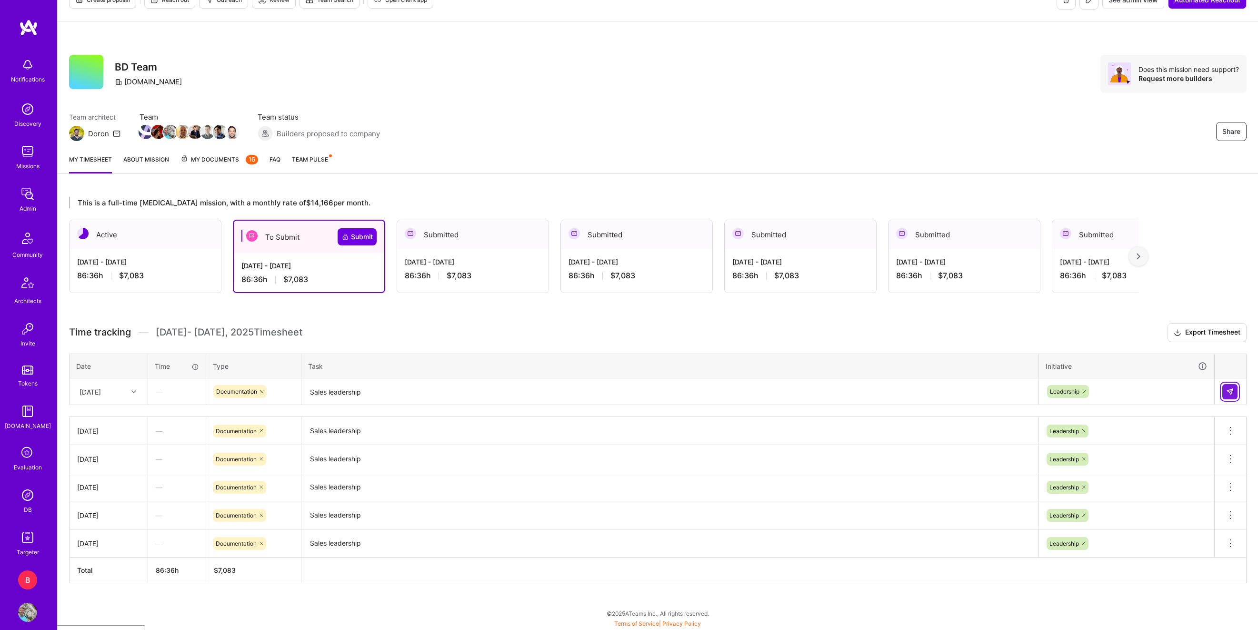
click at [1229, 386] on button at bounding box center [1230, 391] width 15 height 15
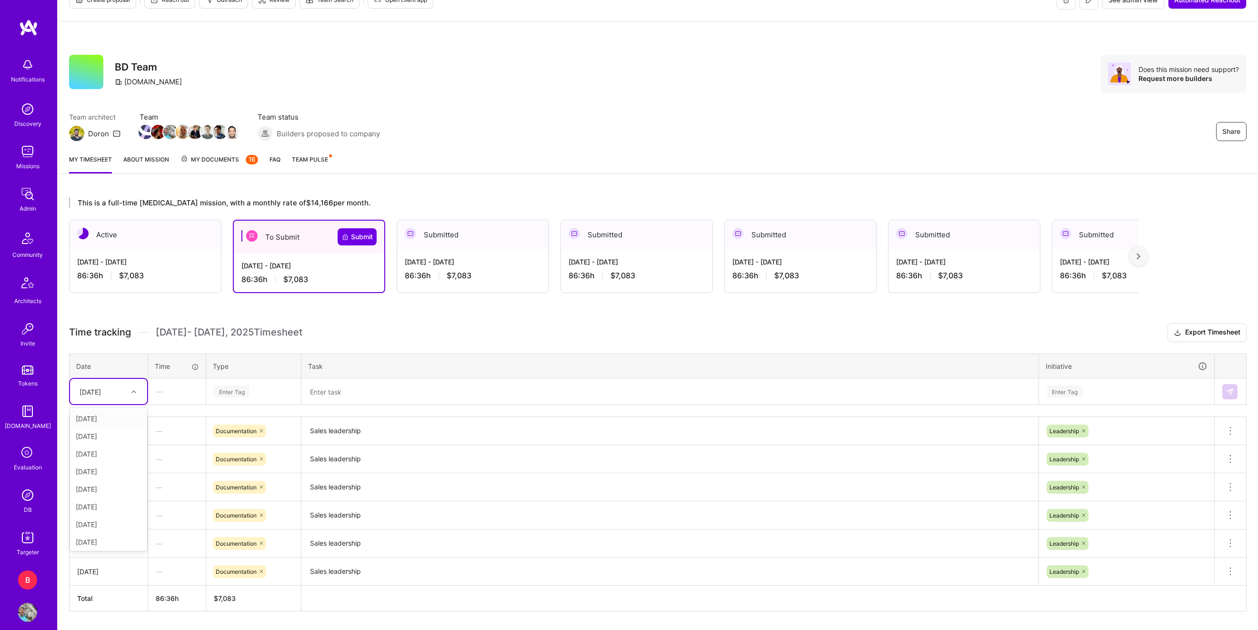
click at [120, 394] on div "[DATE]" at bounding box center [101, 391] width 53 height 16
click at [118, 473] on div "[DATE]" at bounding box center [108, 474] width 77 height 18
click at [230, 398] on div "Enter Tag" at bounding box center [254, 391] width 94 height 25
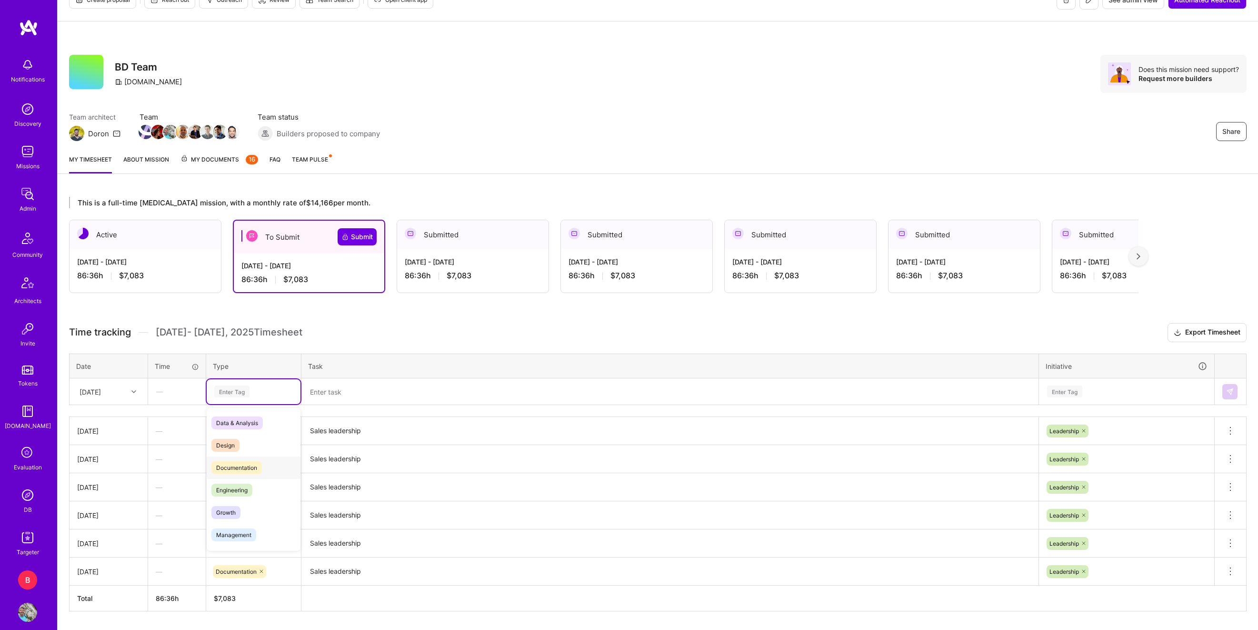
click at [242, 463] on span "Documentation" at bounding box center [236, 467] width 50 height 13
click at [348, 387] on textarea at bounding box center [669, 391] width 735 height 25
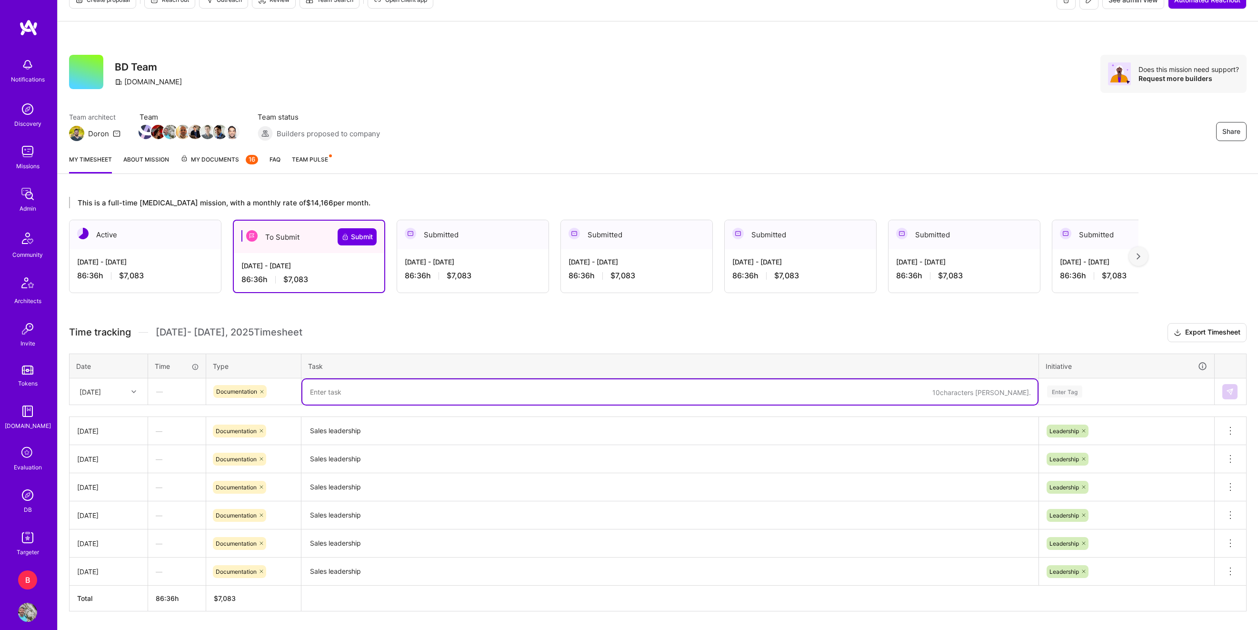
paste textarea "Sales leadership"
type textarea "Sales leadership"
click at [1076, 387] on div "Enter Tag" at bounding box center [1064, 391] width 35 height 15
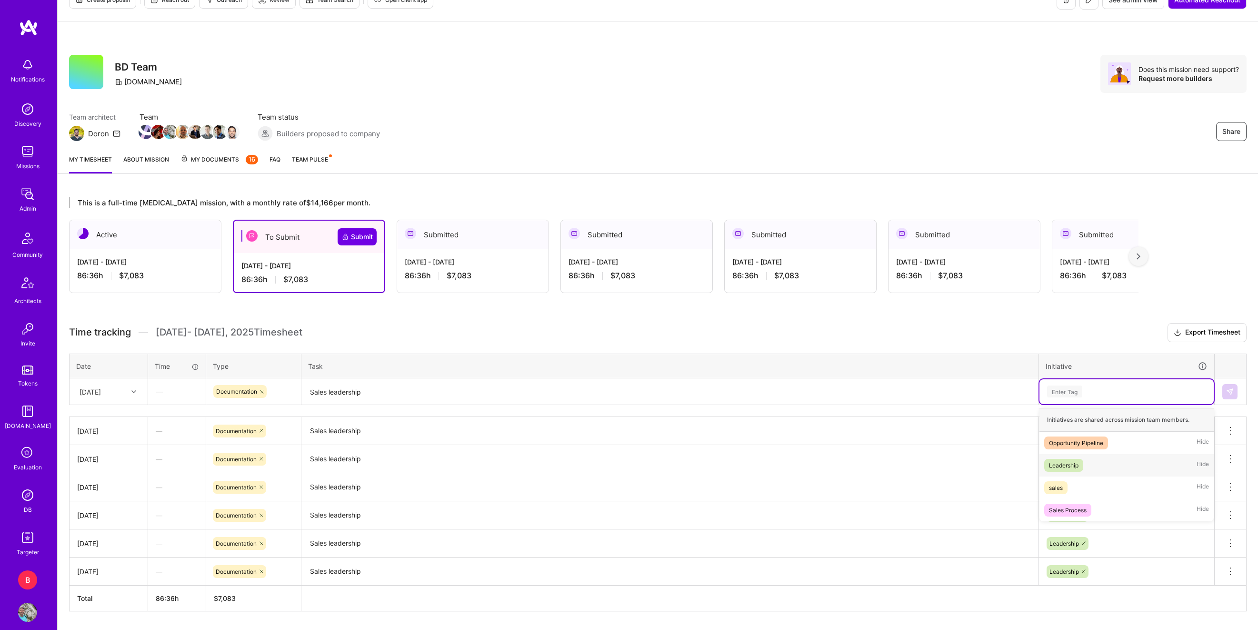
click at [1071, 470] on div "Leadership" at bounding box center [1064, 465] width 30 height 10
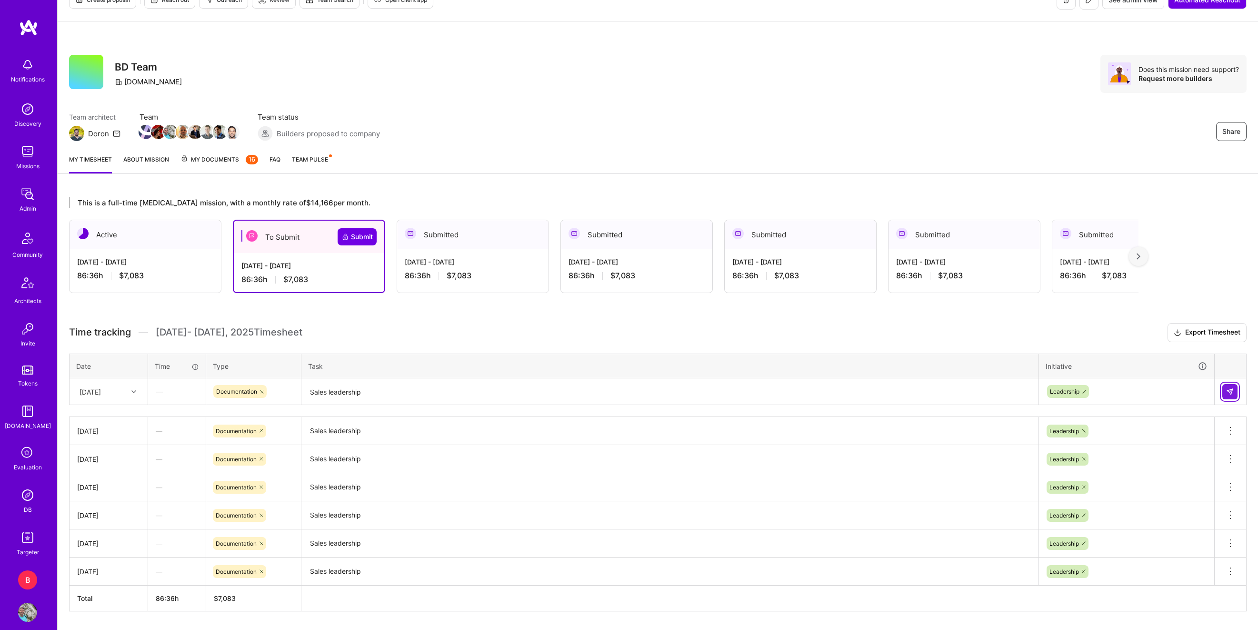
click at [1231, 389] on img at bounding box center [1230, 392] width 8 height 8
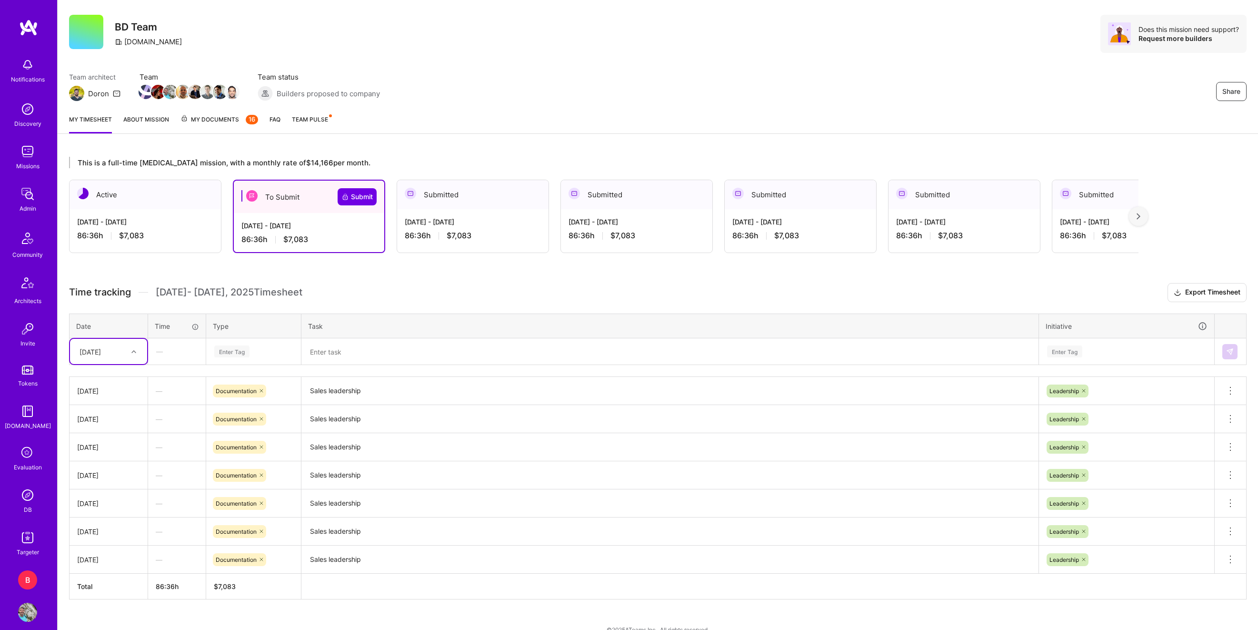
scroll to position [68, 0]
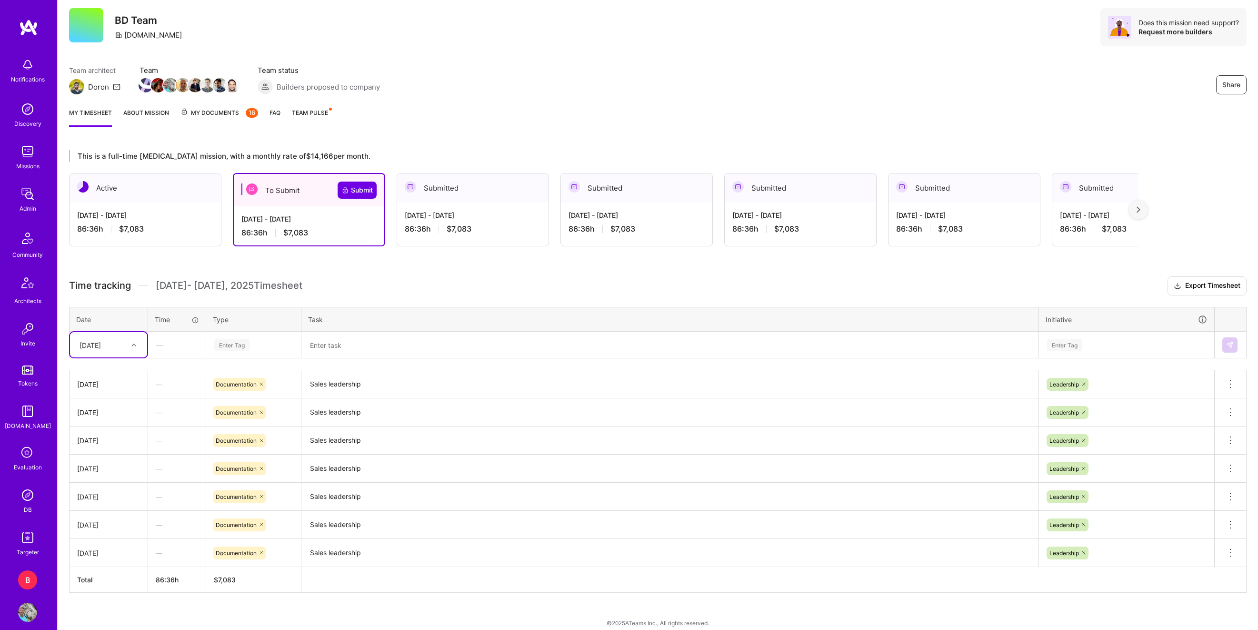
click at [101, 347] on div "[DATE]" at bounding box center [90, 345] width 21 height 10
click at [114, 451] on div "[DATE]" at bounding box center [108, 449] width 77 height 18
click at [216, 347] on div "Enter Tag" at bounding box center [231, 344] width 35 height 15
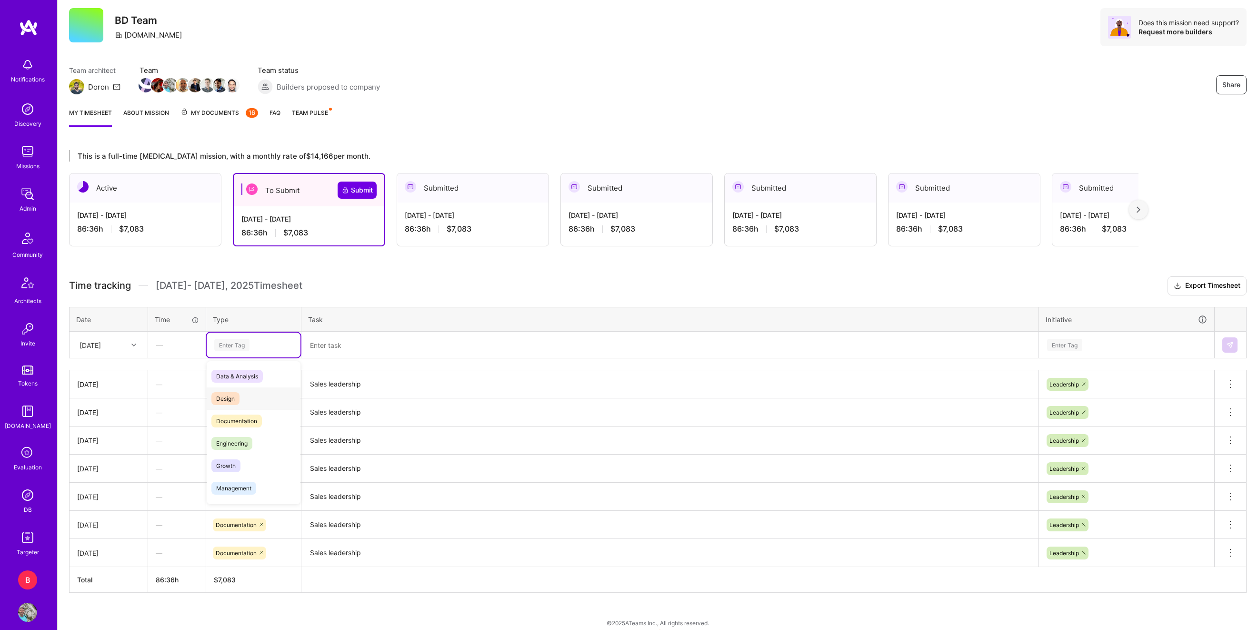
click at [240, 416] on span "Documentation" at bounding box center [236, 420] width 50 height 13
click at [330, 341] on textarea at bounding box center [669, 344] width 735 height 25
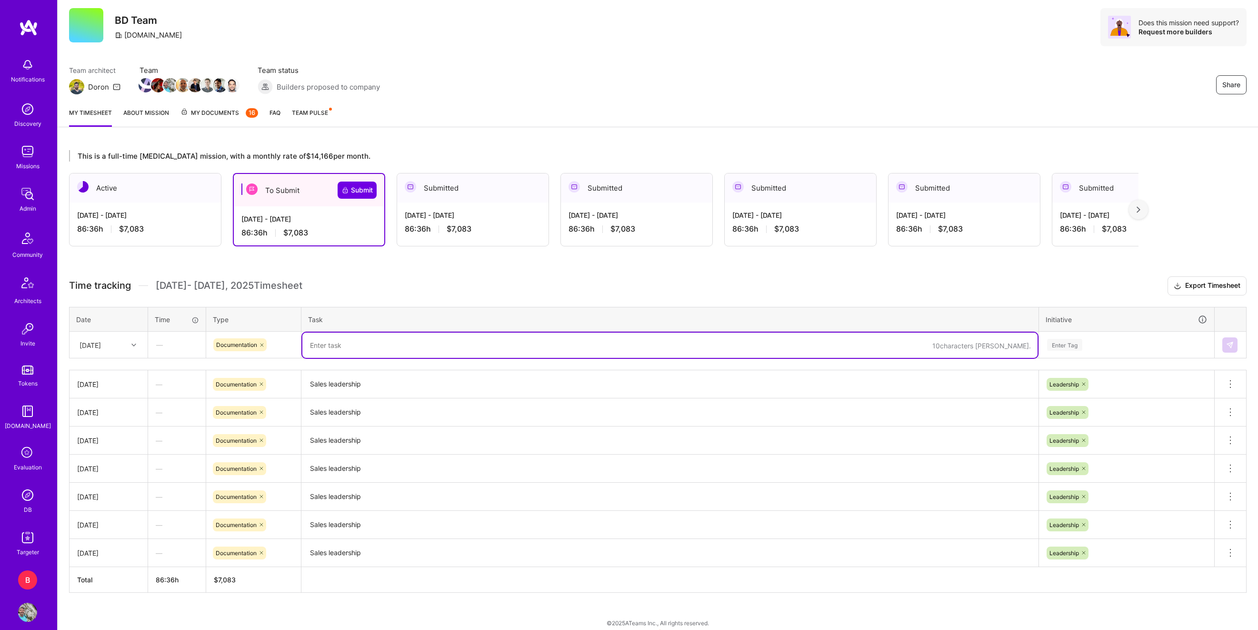
paste textarea "Sales leadership"
type textarea "Sales leadership"
click at [1070, 339] on div "Enter Tag" at bounding box center [1064, 344] width 35 height 15
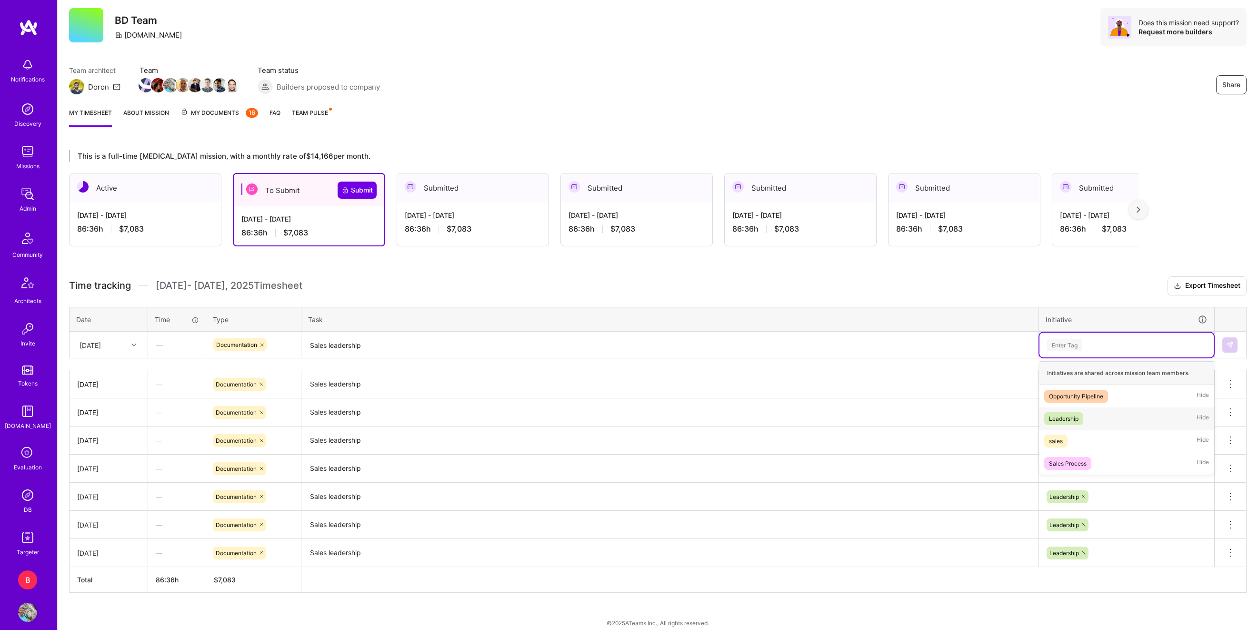
click at [1070, 414] on div "Leadership" at bounding box center [1064, 418] width 30 height 10
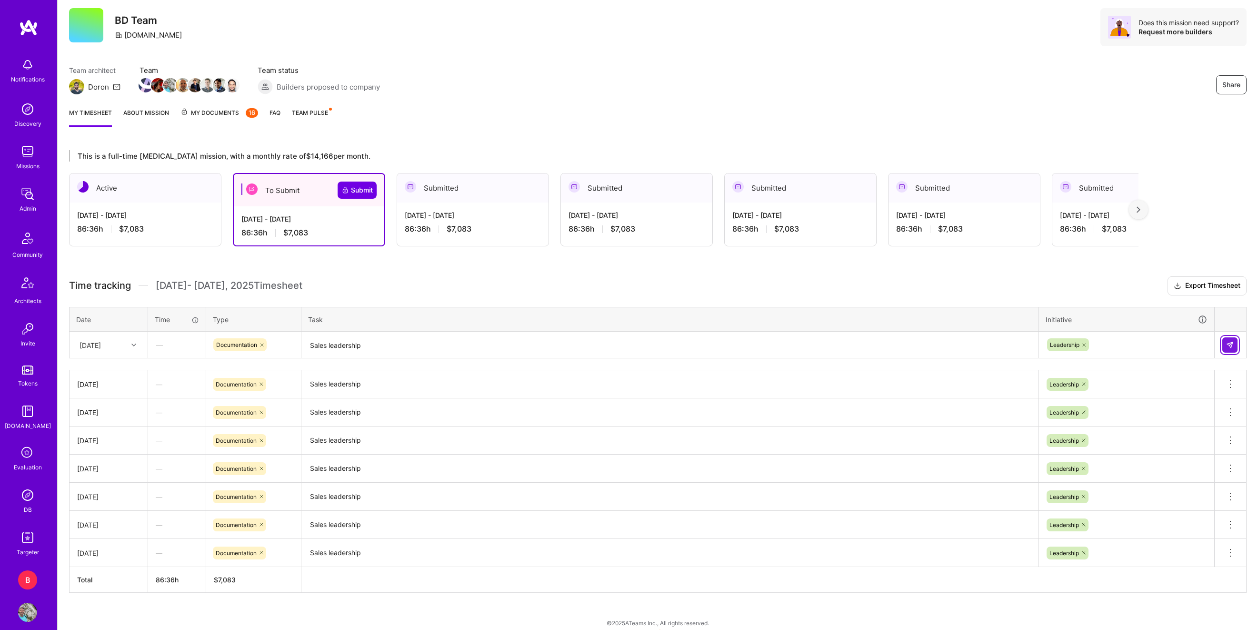
click at [1226, 339] on button at bounding box center [1230, 344] width 15 height 15
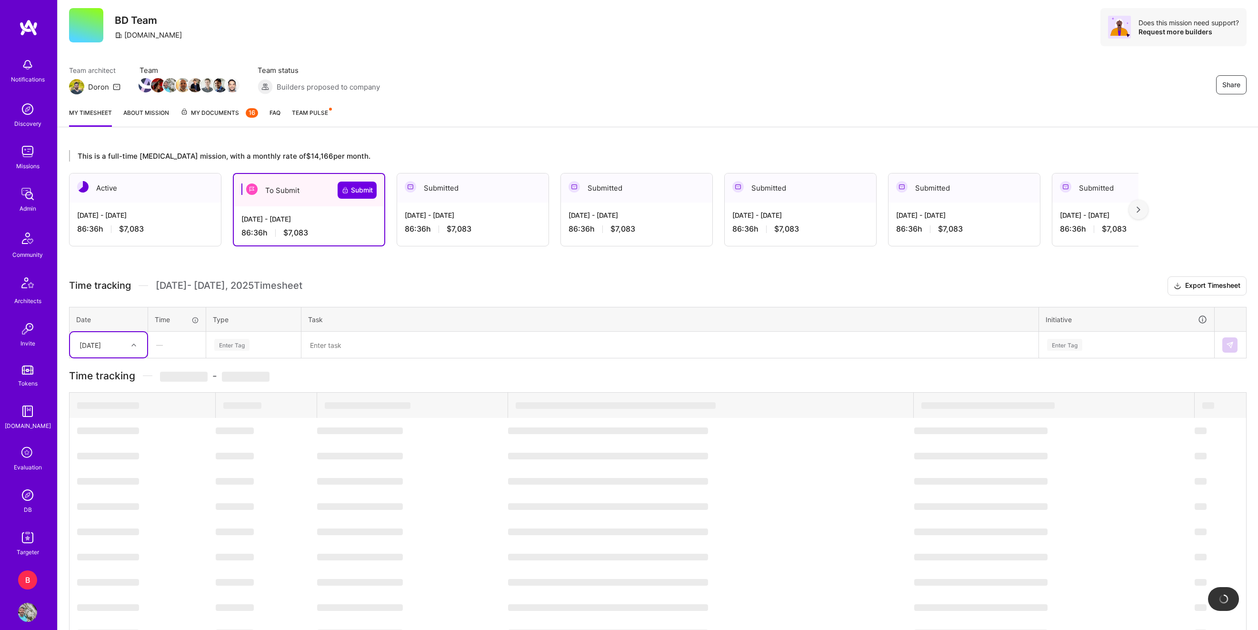
click at [116, 358] on div "Time tracking [DATE] - [DATE] Timesheet Export Timesheet Date Time Type Task In…" at bounding box center [658, 473] width 1178 height 394
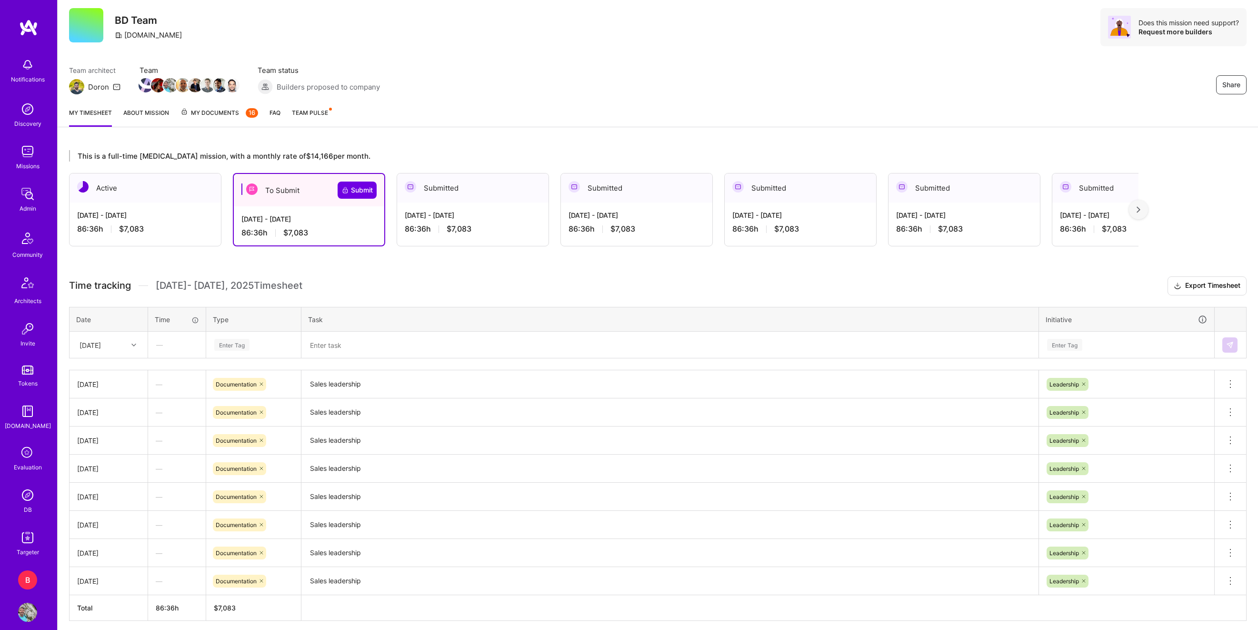
click at [116, 356] on div "[DATE]" at bounding box center [108, 344] width 77 height 25
click at [117, 443] on div "[DATE]" at bounding box center [108, 443] width 77 height 18
click at [241, 345] on div "Enter Tag" at bounding box center [231, 344] width 35 height 15
click at [246, 415] on span "Documentation" at bounding box center [236, 420] width 50 height 13
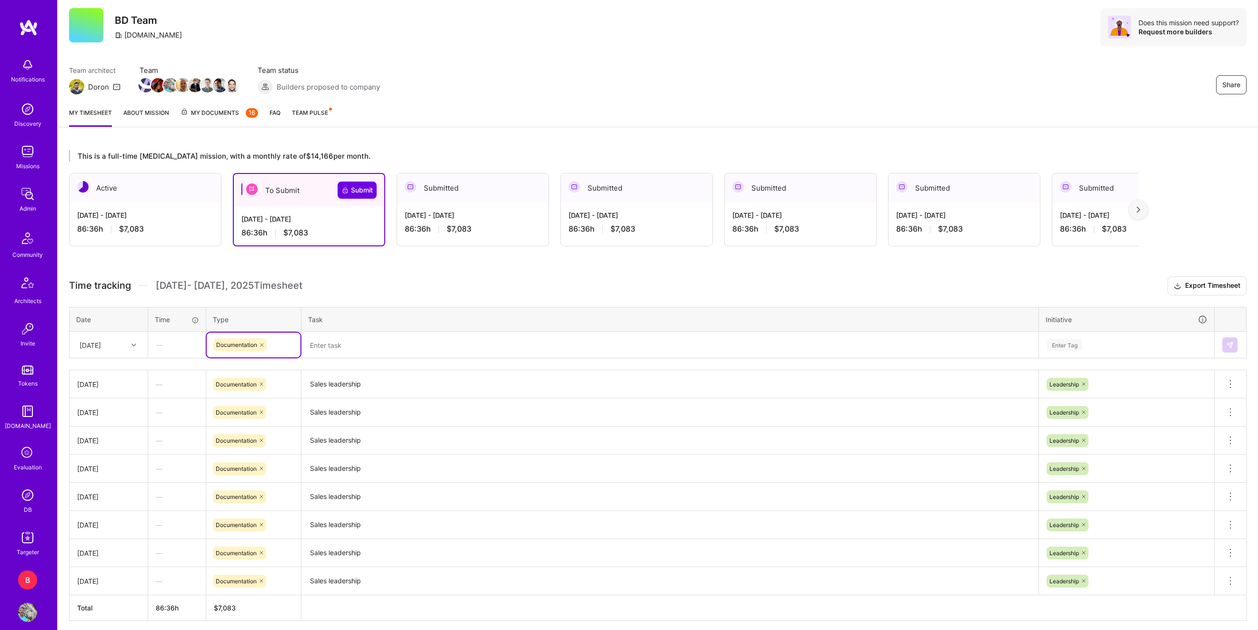
click at [358, 345] on textarea at bounding box center [669, 344] width 735 height 25
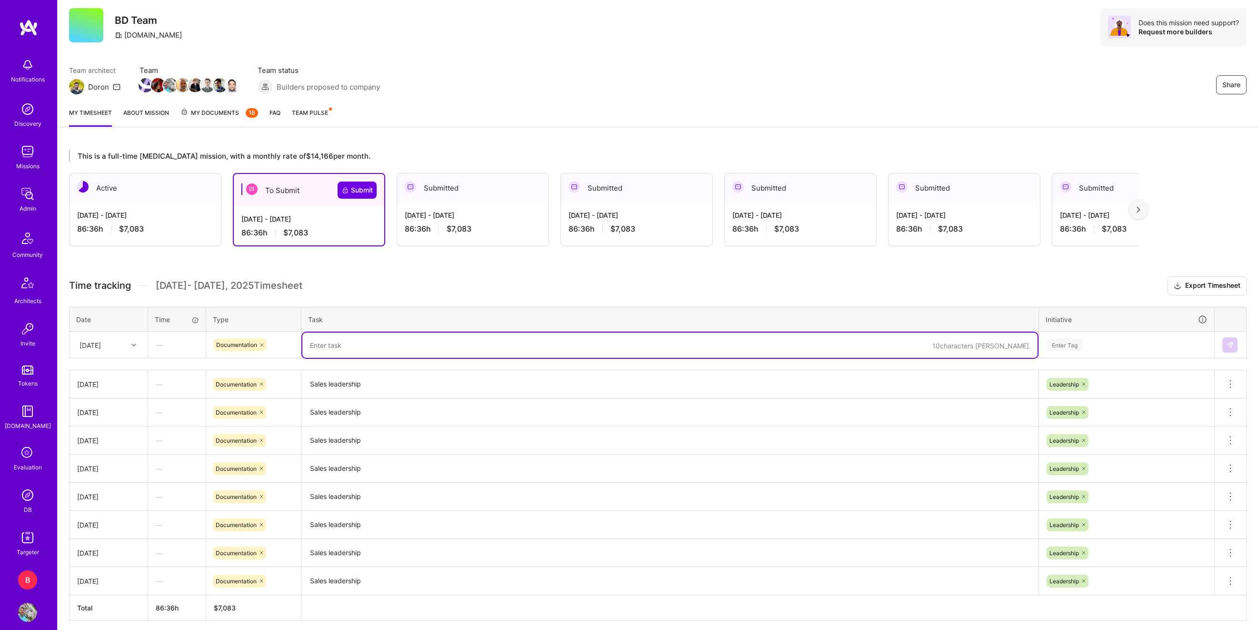
paste textarea "Sales leadership"
type textarea "Sales leadership"
click at [1042, 335] on div "Enter Tag" at bounding box center [1127, 344] width 174 height 25
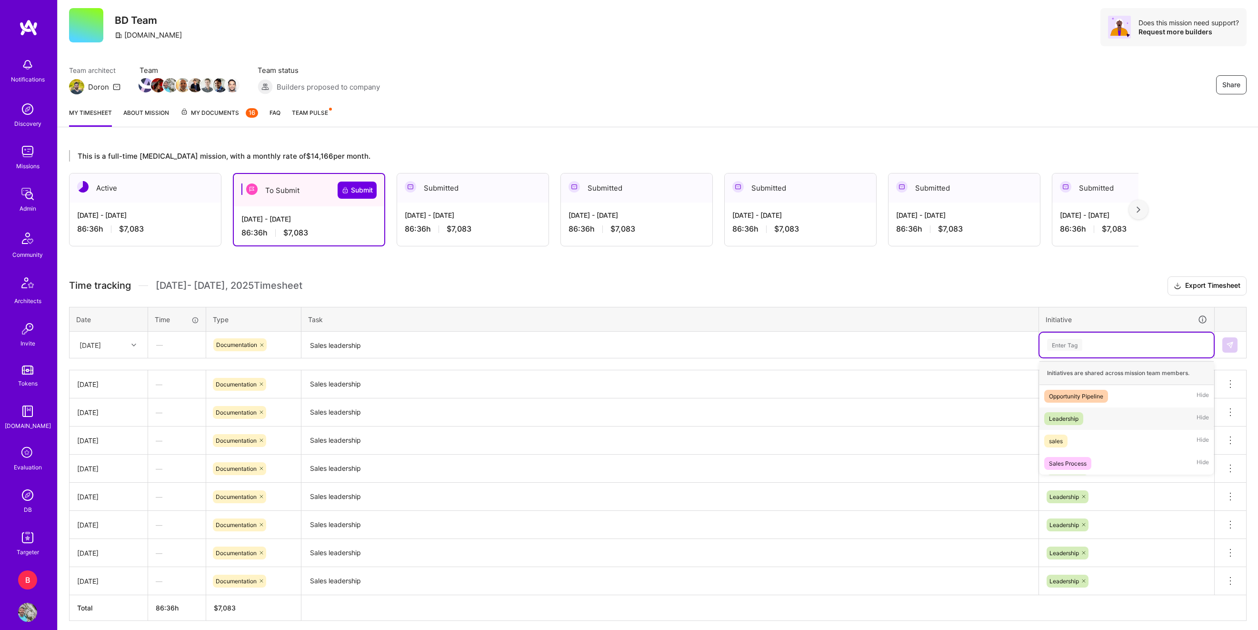
click at [1069, 418] on div "Leadership" at bounding box center [1064, 418] width 30 height 10
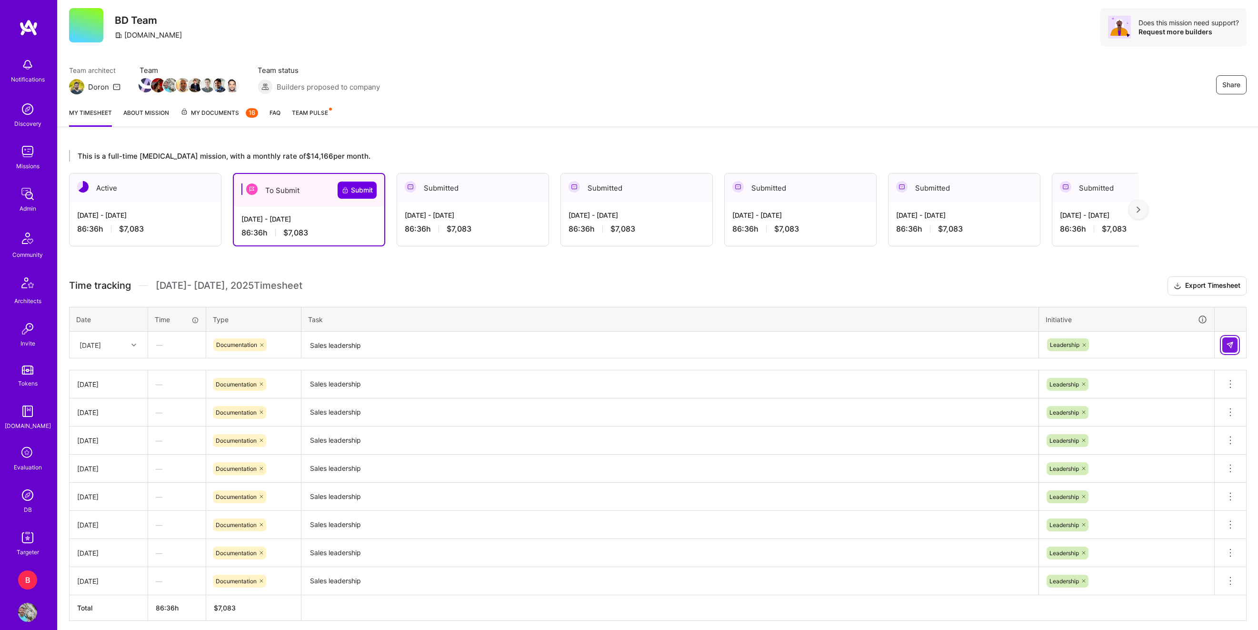
click at [1236, 347] on button at bounding box center [1230, 344] width 15 height 15
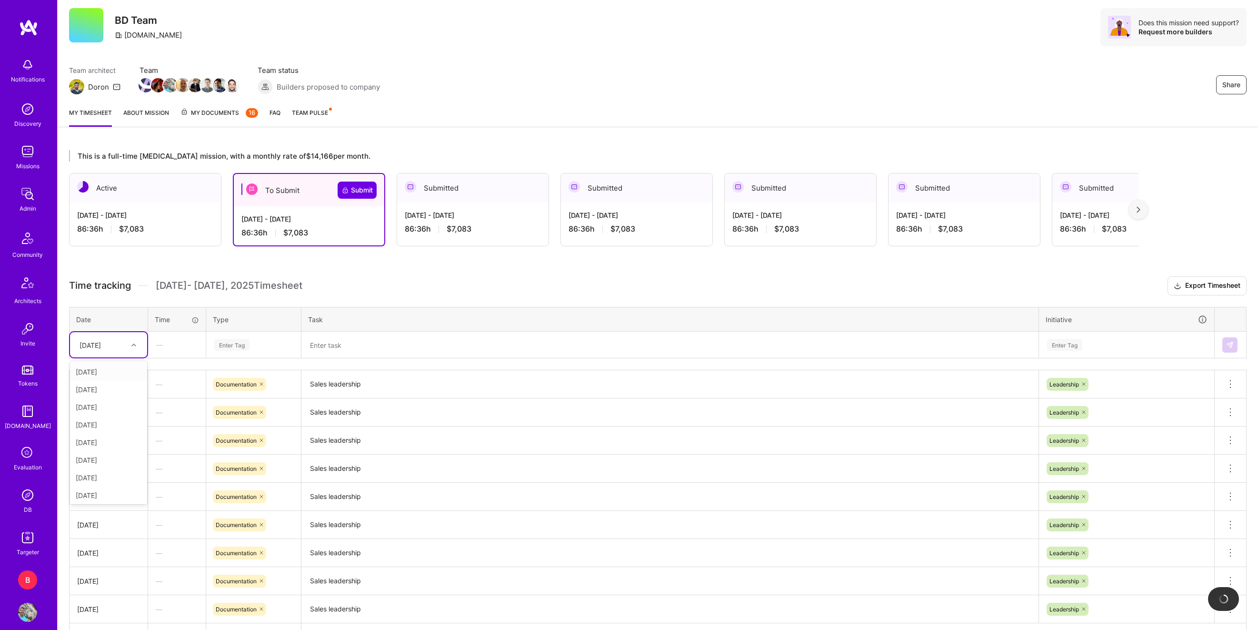
click at [110, 355] on div "[DATE]" at bounding box center [108, 344] width 77 height 25
click at [109, 439] on div "[DATE]" at bounding box center [108, 434] width 77 height 18
click at [235, 347] on div "Enter Tag" at bounding box center [231, 344] width 35 height 15
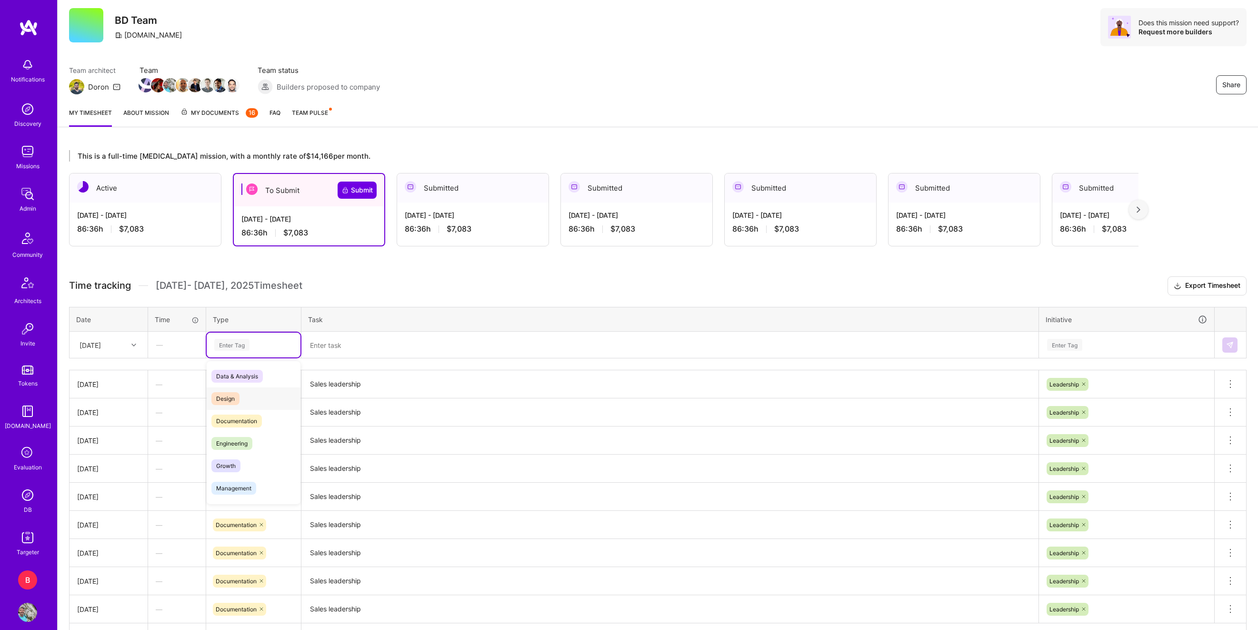
click at [245, 410] on div "Documentation" at bounding box center [254, 421] width 94 height 22
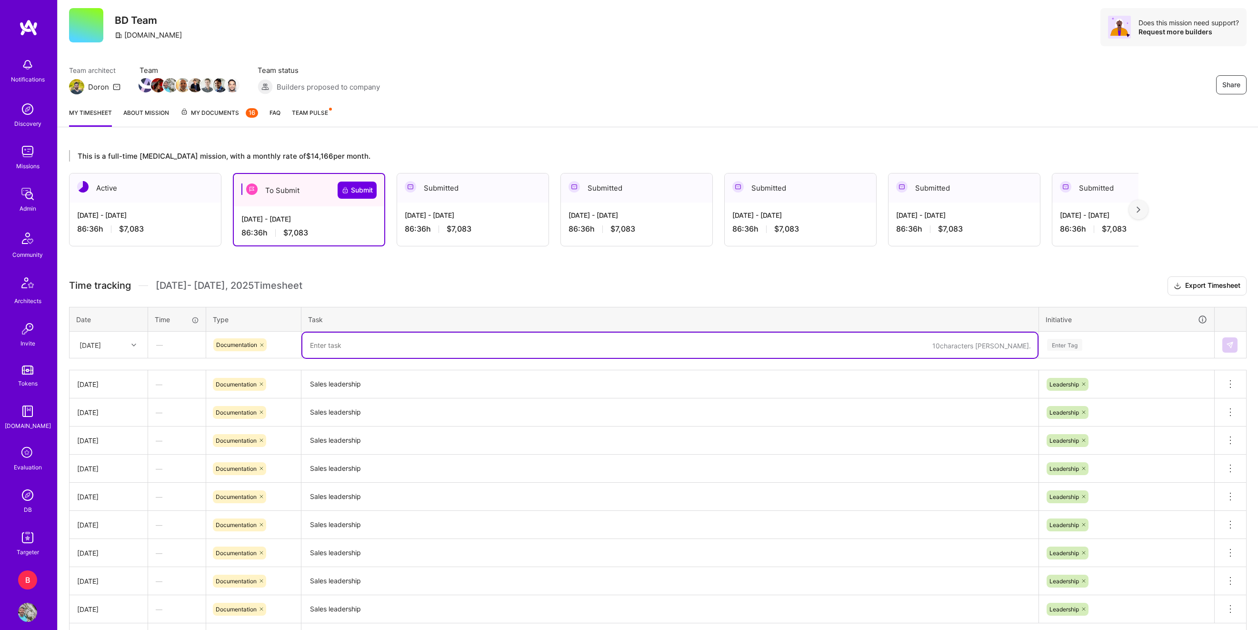
click at [345, 350] on textarea at bounding box center [669, 344] width 735 height 25
paste textarea "Sales leadership"
type textarea "Sales leadership"
click at [1054, 343] on div "Enter Tag" at bounding box center [1064, 344] width 35 height 15
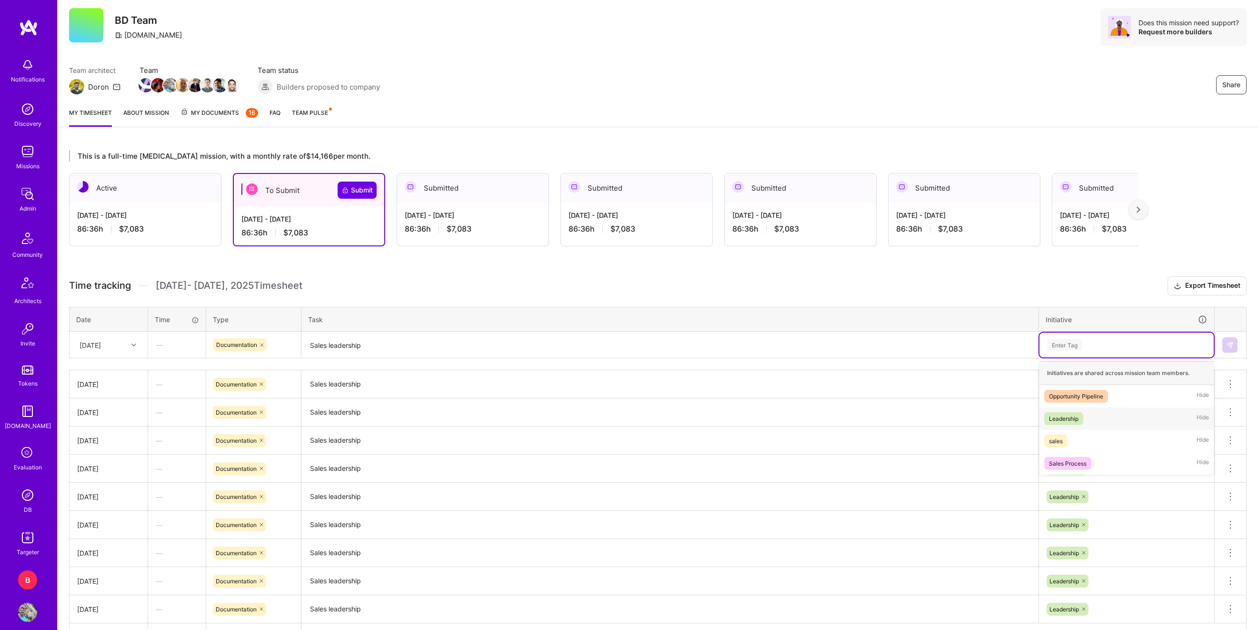
click at [1062, 413] on div "Leadership" at bounding box center [1064, 418] width 30 height 10
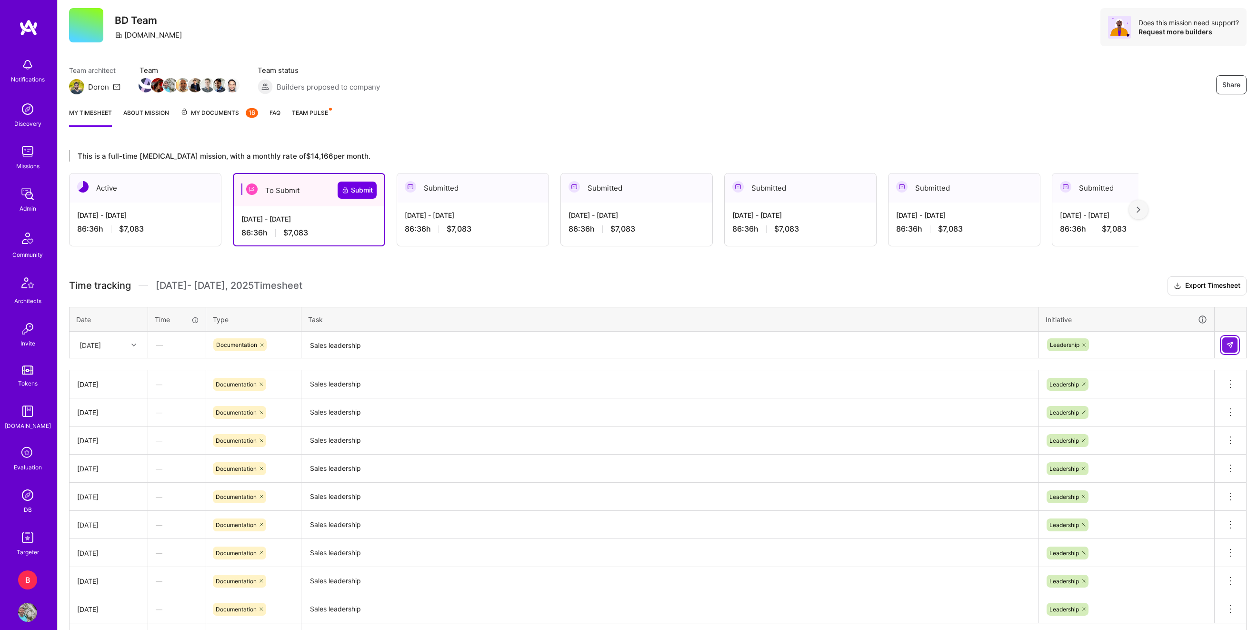
click at [1224, 348] on button at bounding box center [1230, 344] width 15 height 15
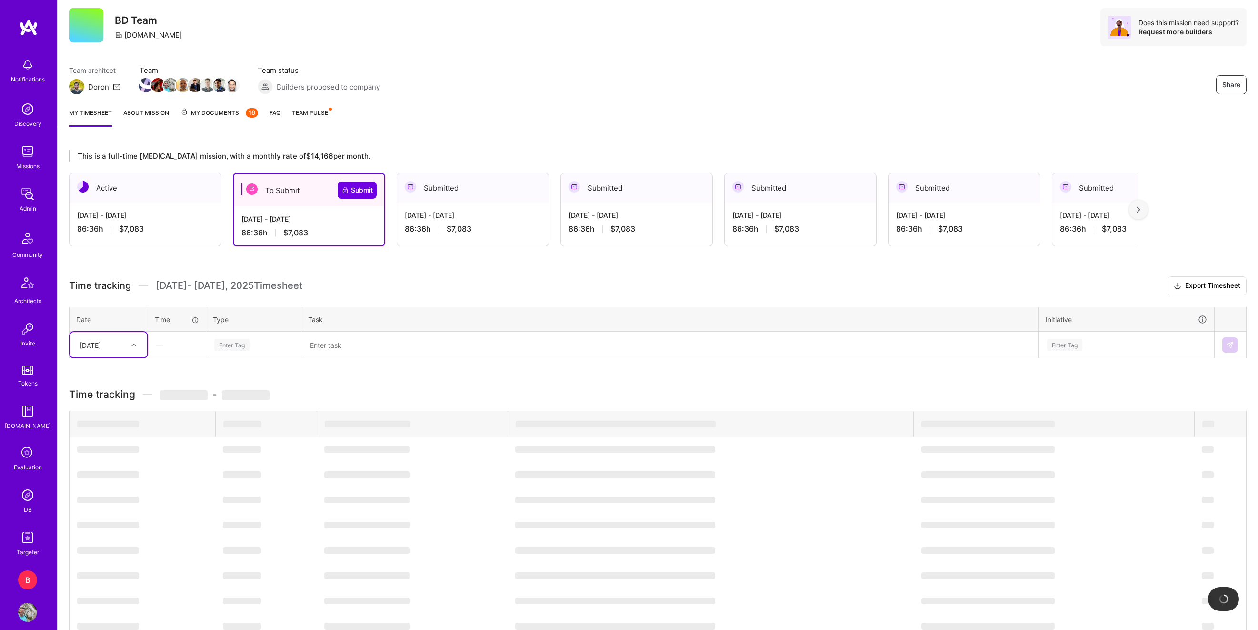
click at [98, 354] on div "[DATE]" at bounding box center [108, 344] width 77 height 25
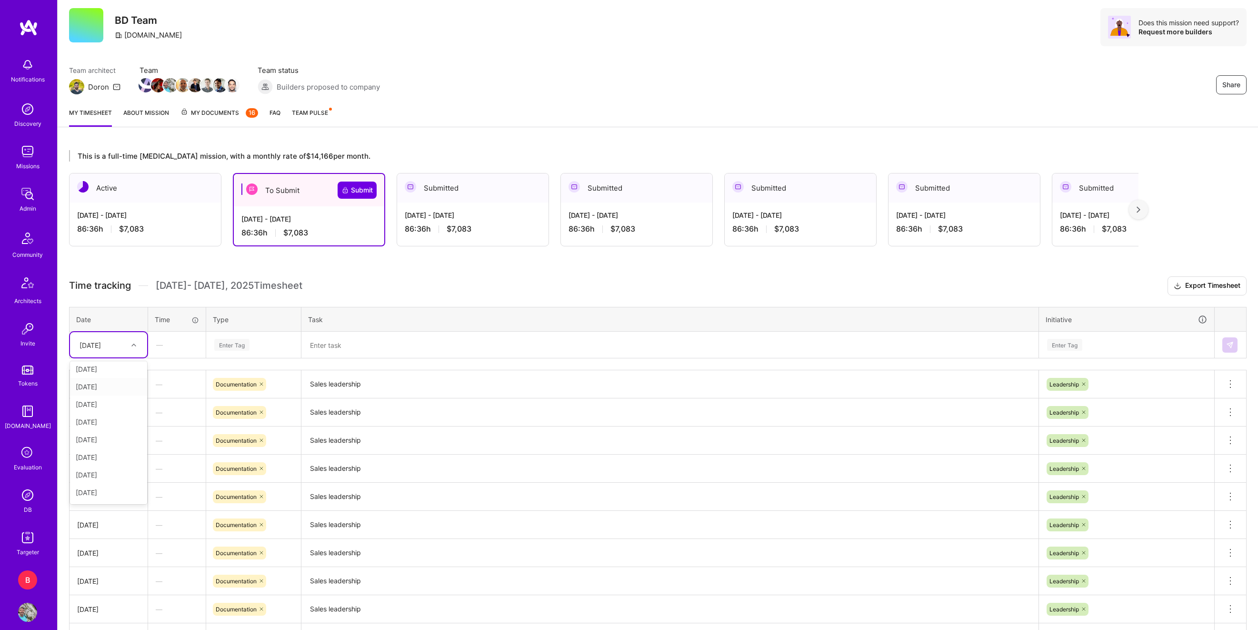
scroll to position [108, 0]
click at [119, 476] on div "[DATE]" at bounding box center [108, 476] width 77 height 18
click at [233, 348] on div "Enter Tag" at bounding box center [231, 344] width 35 height 15
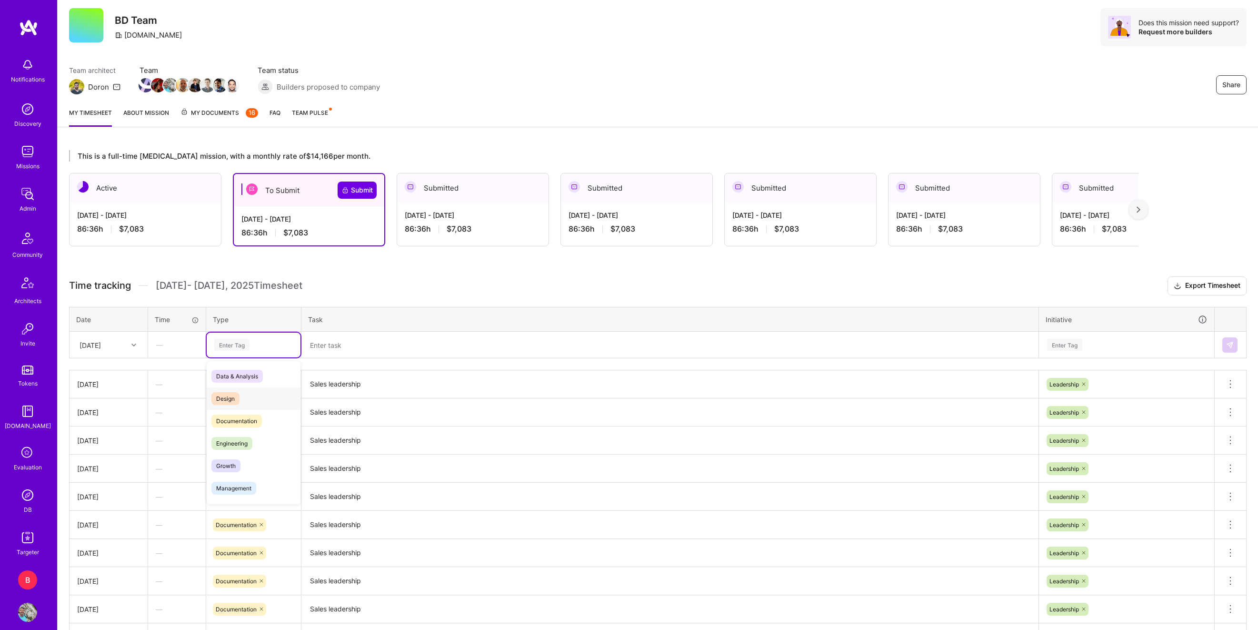
click at [242, 418] on span "Documentation" at bounding box center [236, 420] width 50 height 13
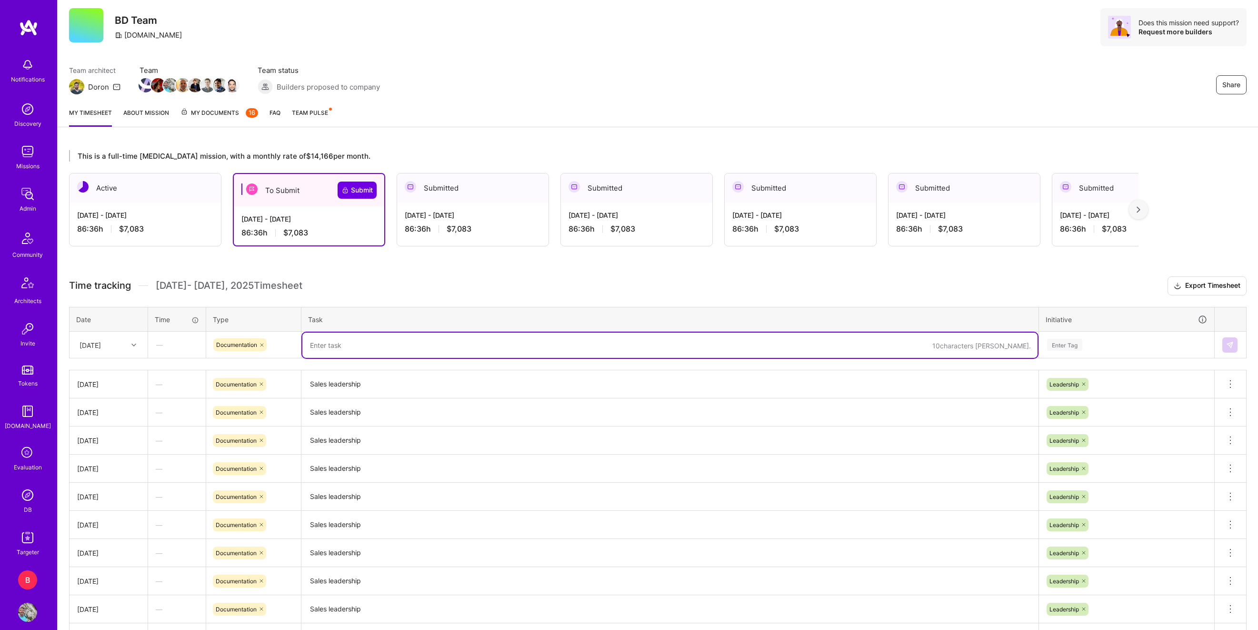
click at [364, 348] on textarea at bounding box center [669, 344] width 735 height 25
paste textarea "Sales leadership"
type textarea "Sales leadership"
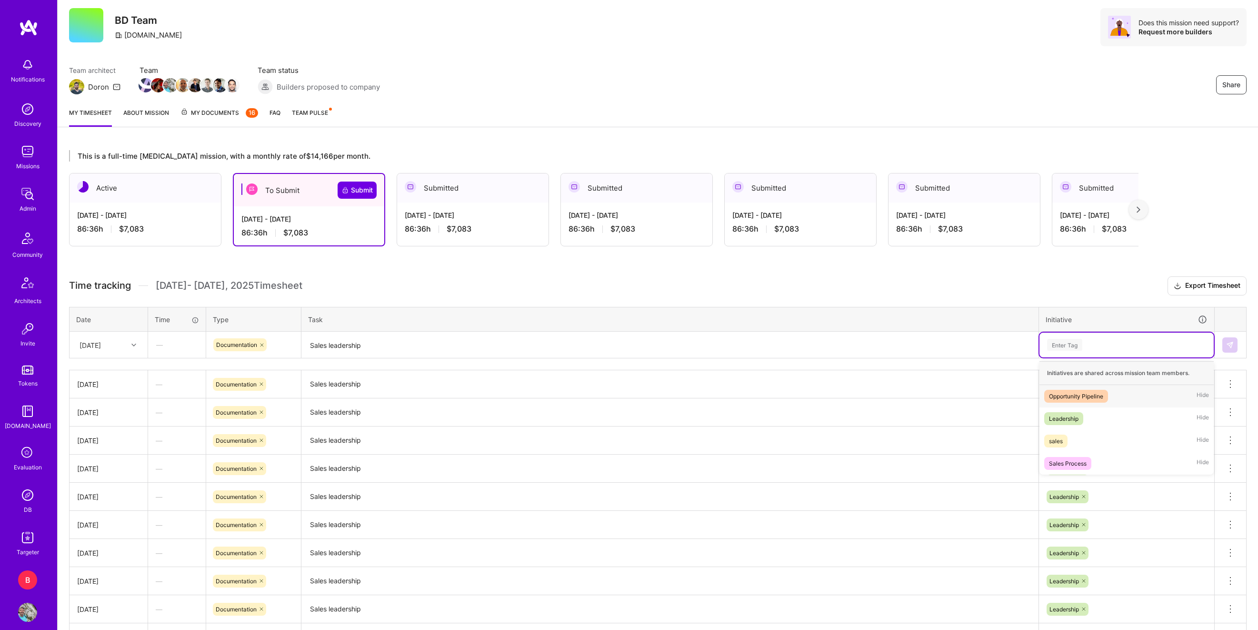
click at [1076, 343] on div "Enter Tag" at bounding box center [1064, 344] width 35 height 15
click at [1073, 420] on div "Leadership" at bounding box center [1064, 418] width 30 height 10
click at [1231, 340] on button at bounding box center [1230, 344] width 15 height 15
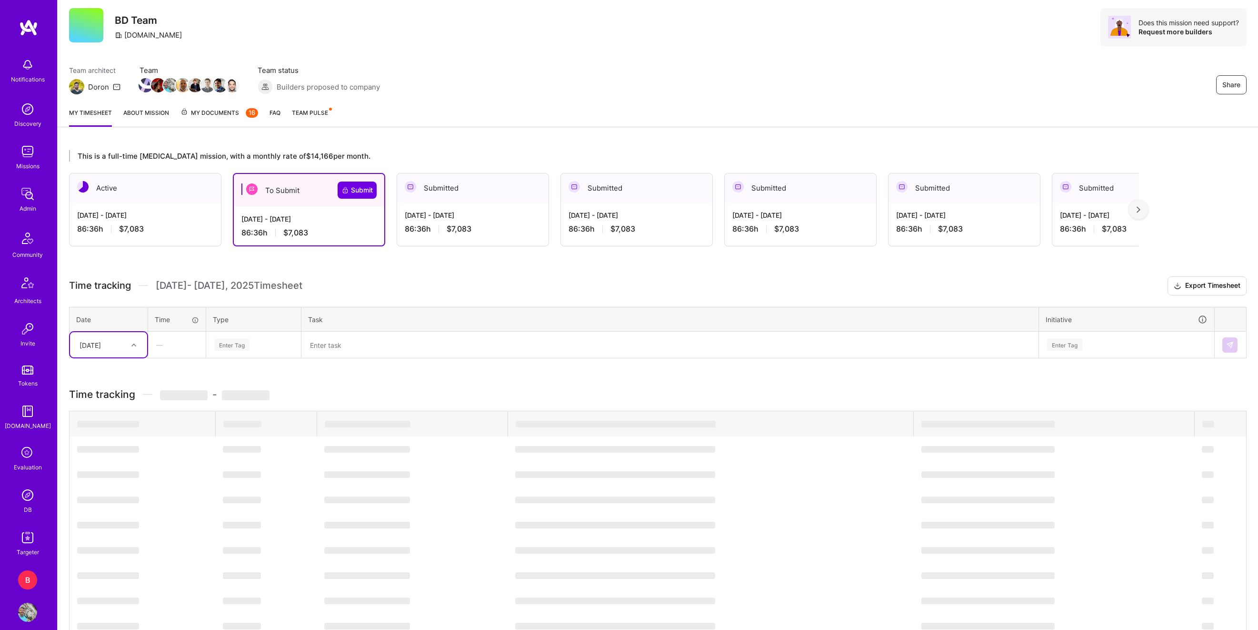
click at [101, 345] on div "[DATE]" at bounding box center [90, 345] width 21 height 10
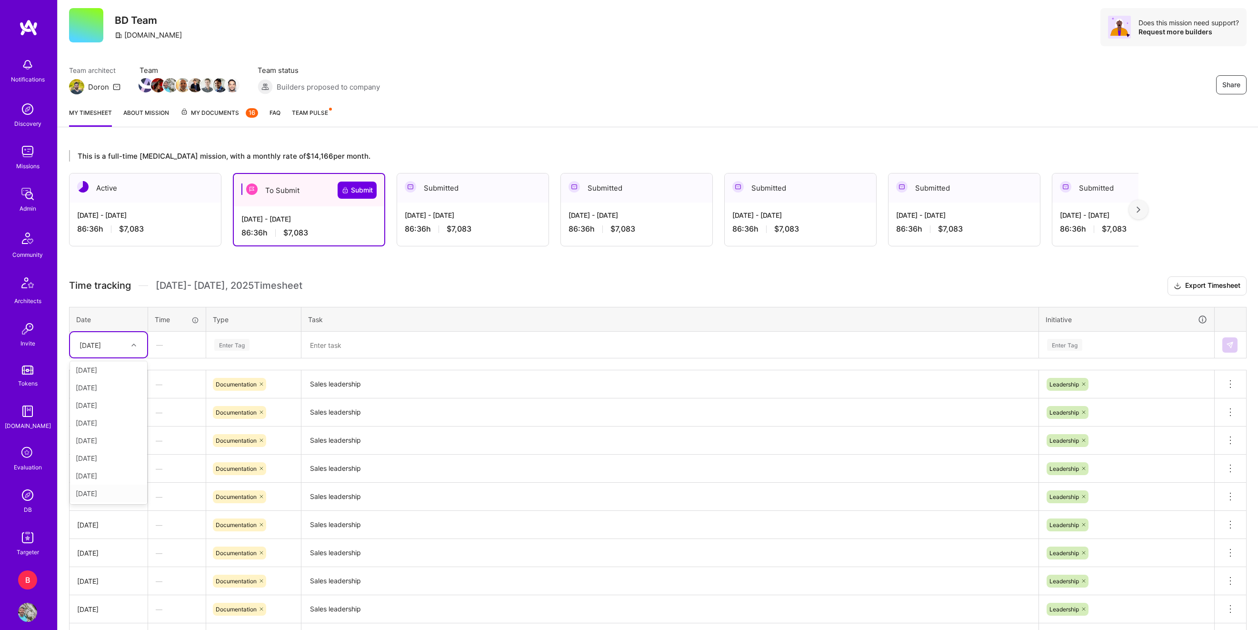
click at [111, 500] on div "[DATE]" at bounding box center [108, 493] width 77 height 18
click at [232, 347] on div "Enter Tag" at bounding box center [231, 344] width 35 height 15
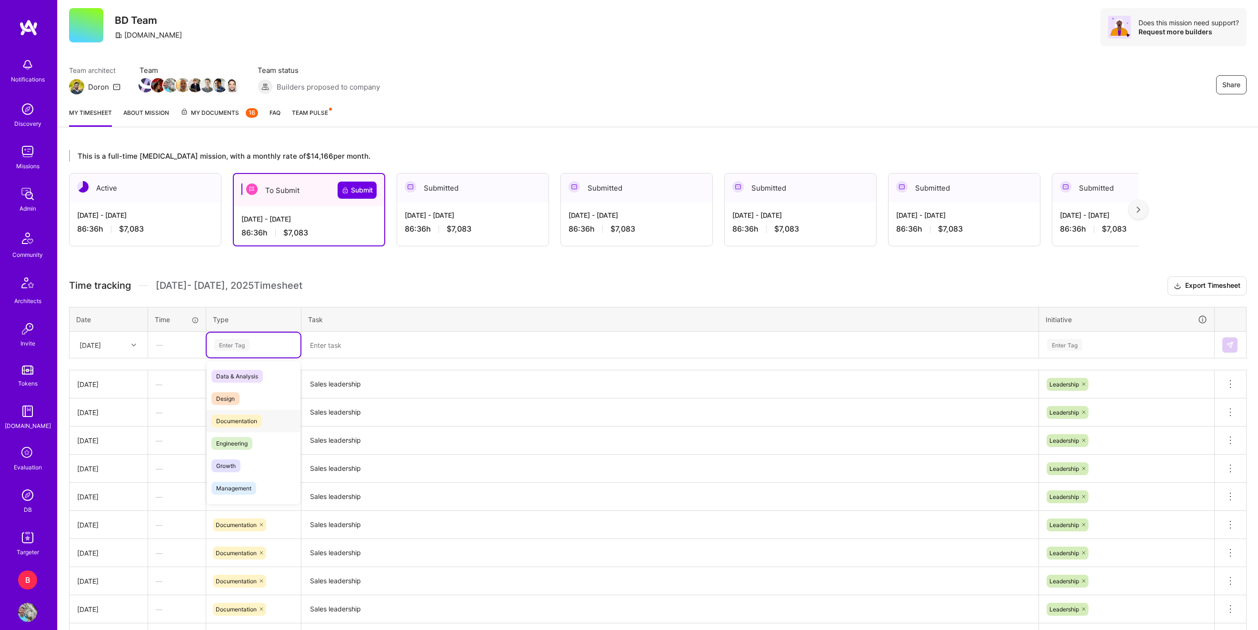
click at [243, 421] on span "Documentation" at bounding box center [236, 420] width 50 height 13
click at [351, 338] on textarea at bounding box center [669, 344] width 735 height 25
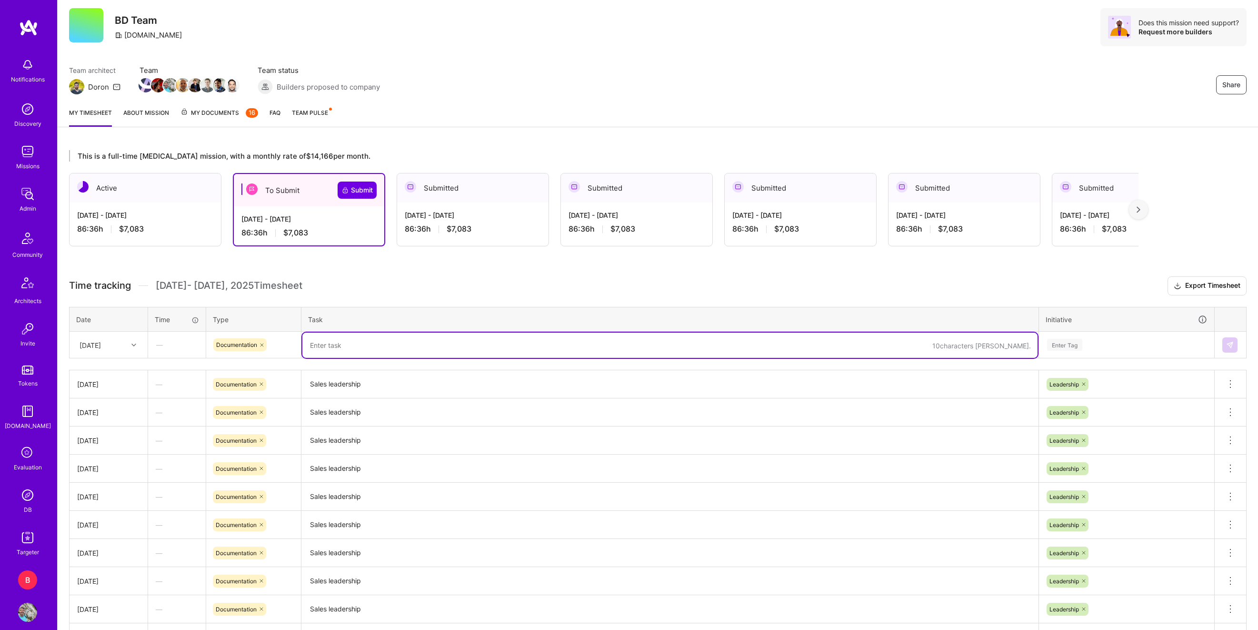
paste textarea "Sales leadership"
type textarea "Sales leadership"
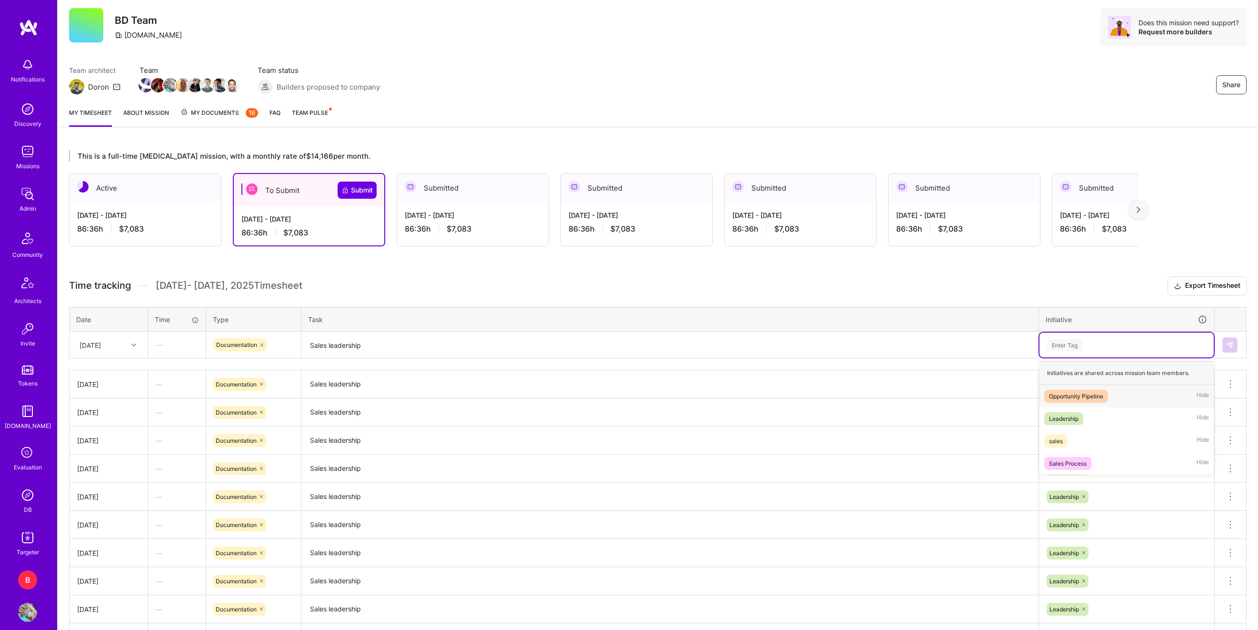
click at [1041, 345] on div "Enter Tag" at bounding box center [1127, 344] width 174 height 25
click at [1061, 412] on span "Leadership" at bounding box center [1063, 418] width 39 height 13
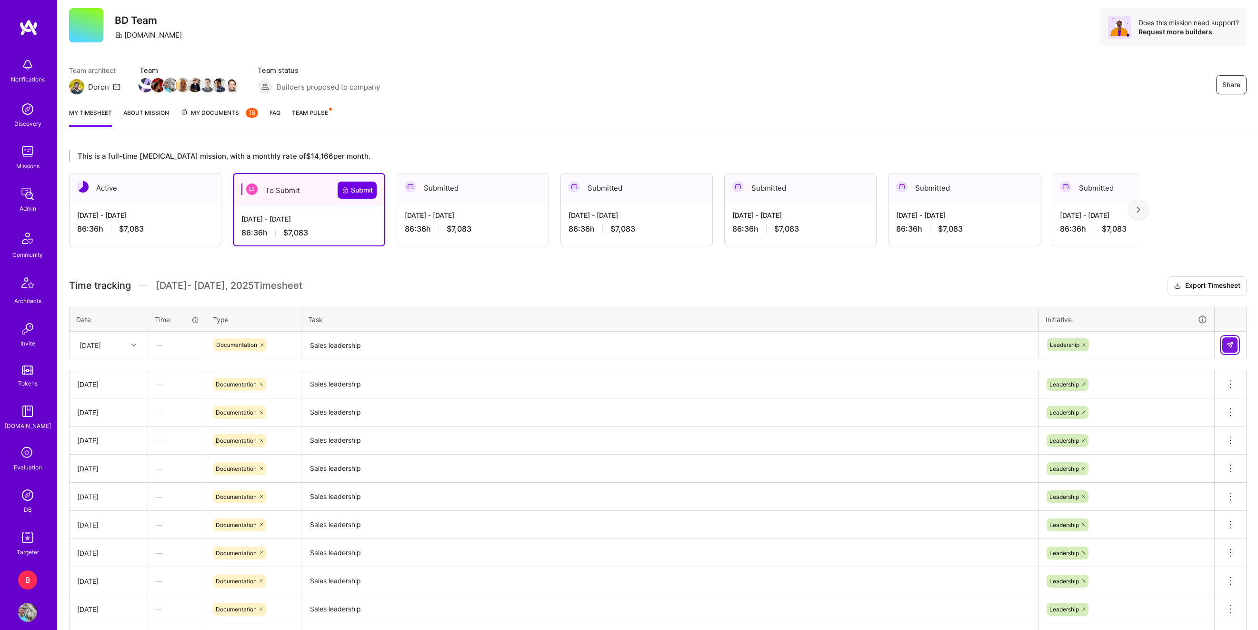
click at [1229, 344] on img at bounding box center [1230, 345] width 8 height 8
click at [354, 195] on button "Submit" at bounding box center [357, 189] width 39 height 17
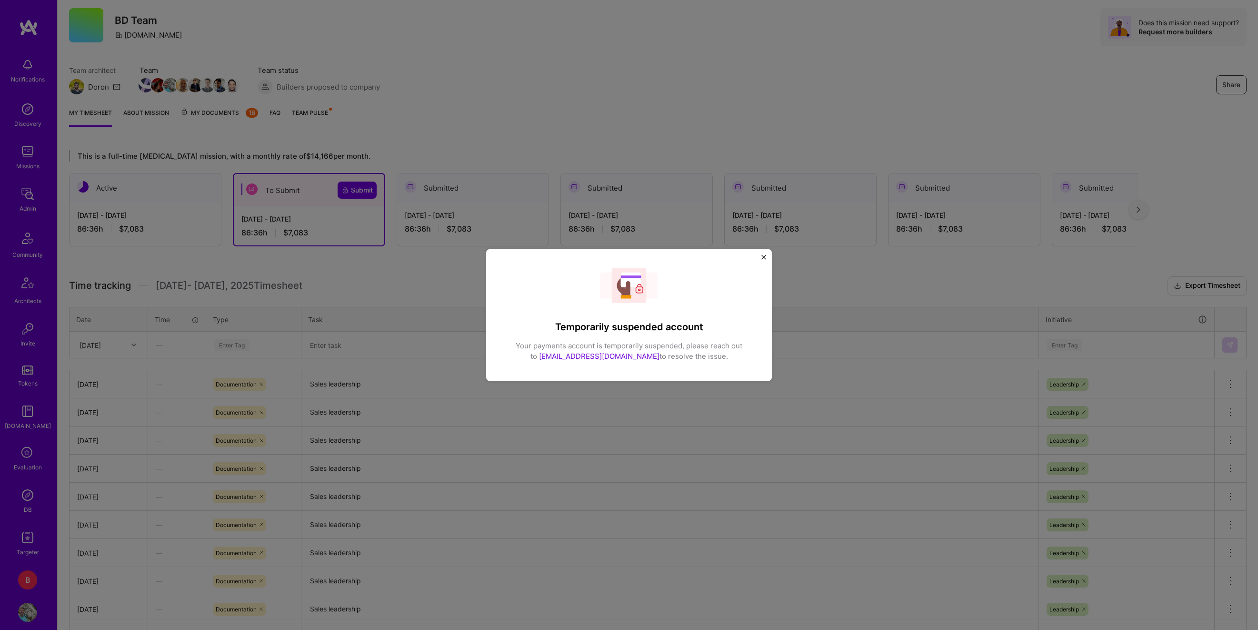
click at [759, 259] on div "Temporarily suspended account Your payments account is temporarily suspended, p…" at bounding box center [629, 315] width 271 height 117
click at [762, 258] on img "Close" at bounding box center [764, 257] width 5 height 5
